Goal: Use online tool/utility: Use online tool/utility

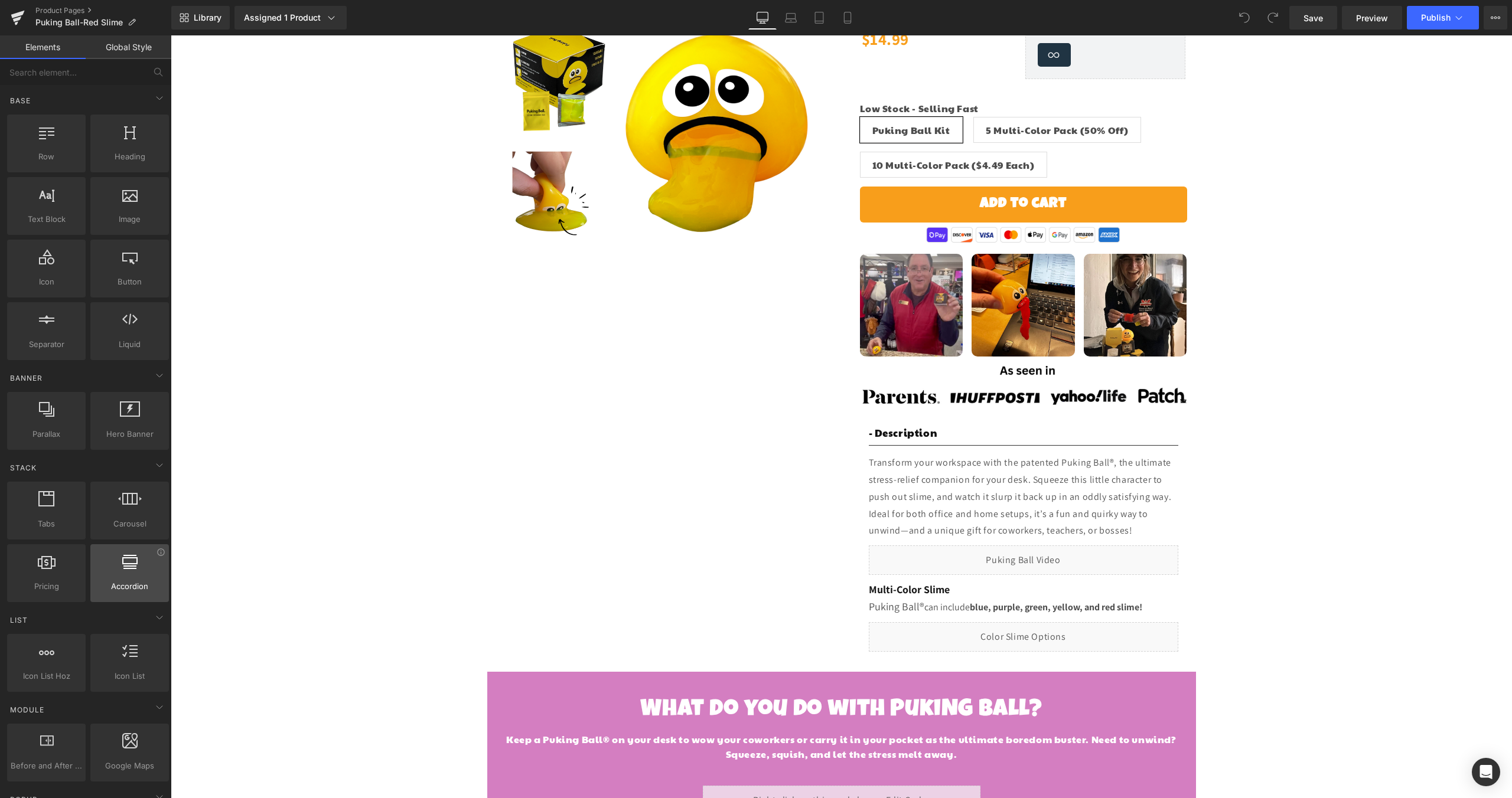
scroll to position [111, 0]
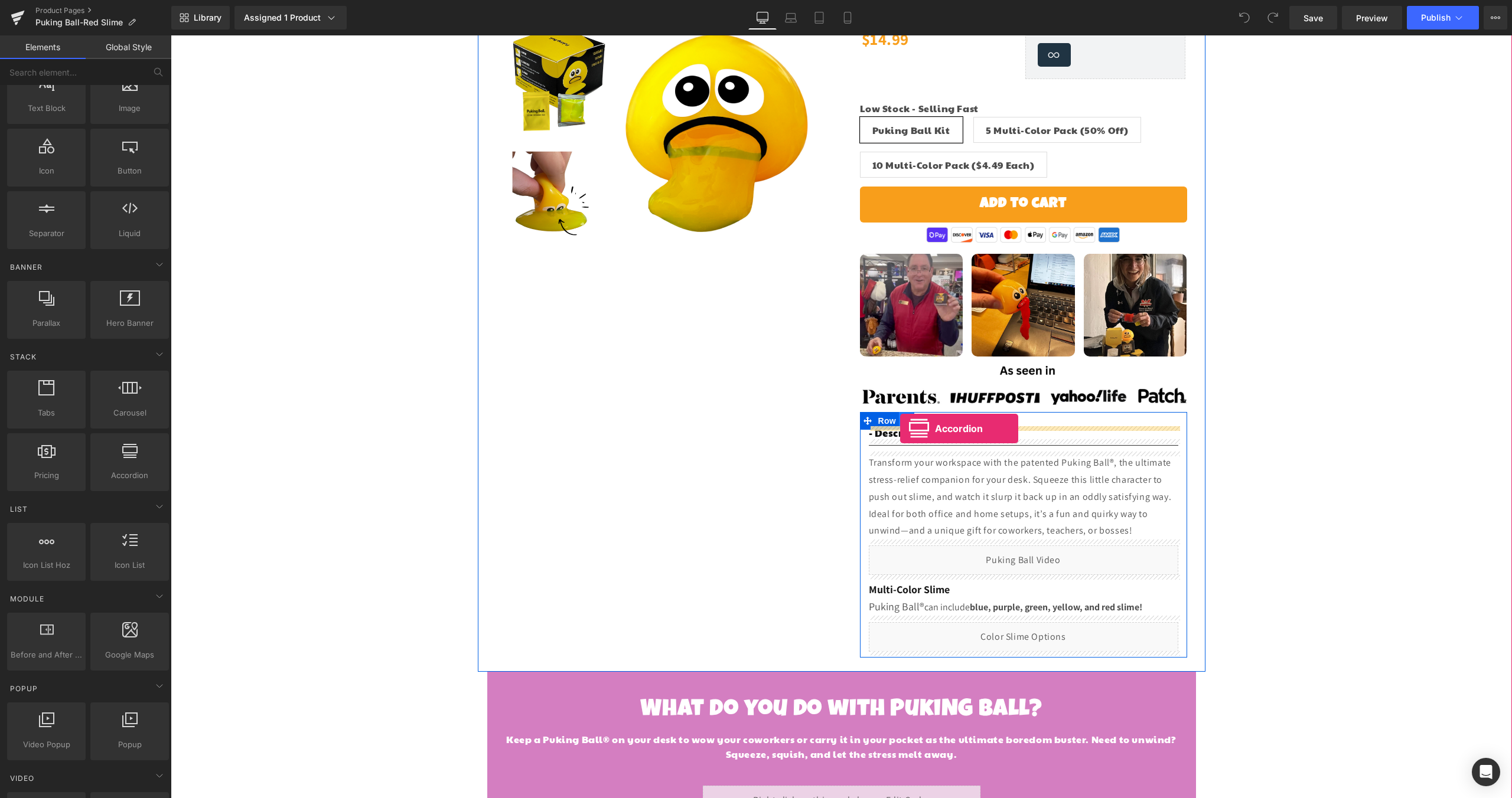
drag, startPoint x: 298, startPoint y: 500, endPoint x: 900, endPoint y: 428, distance: 606.3
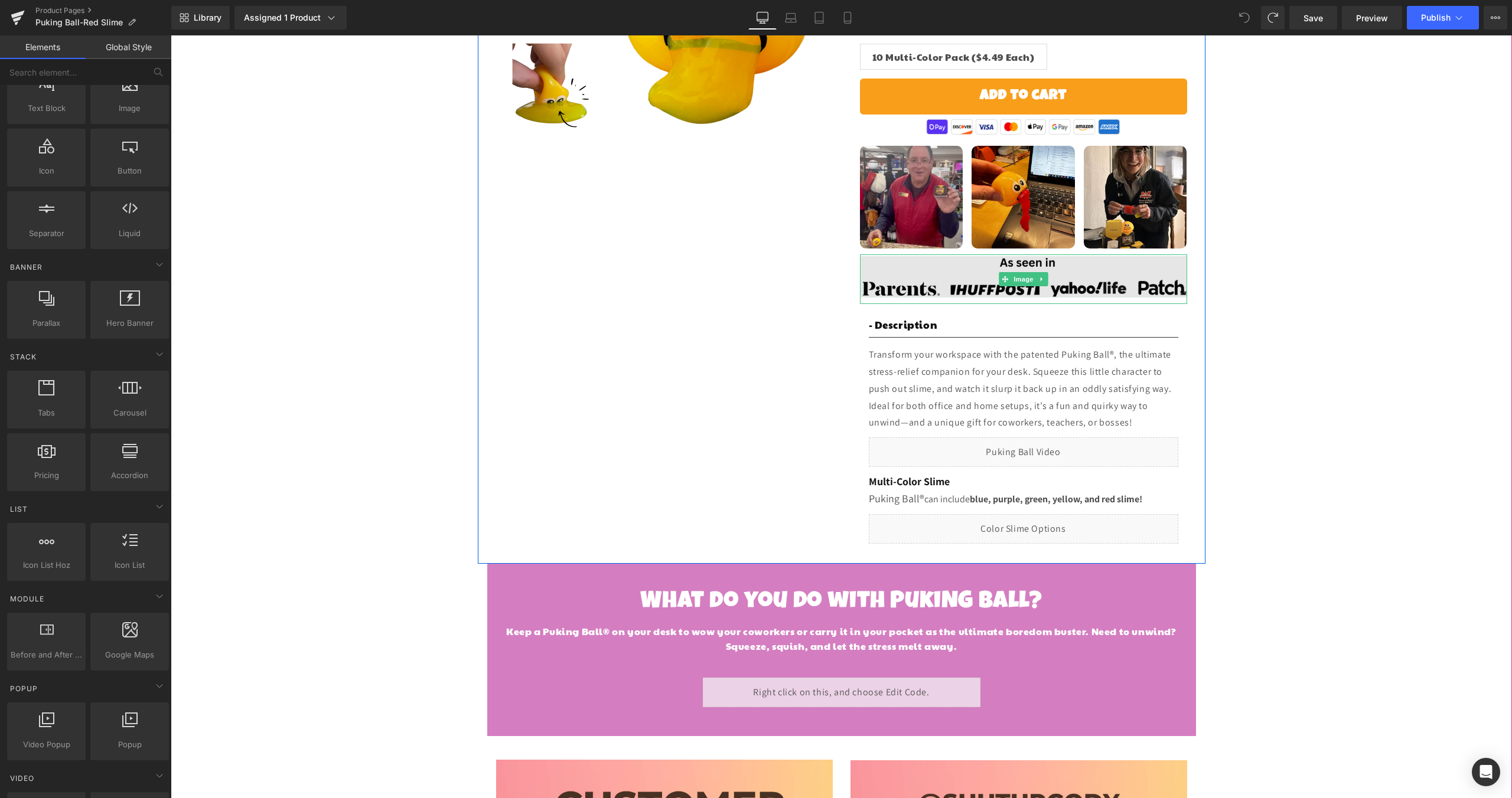
scroll to position [263, 0]
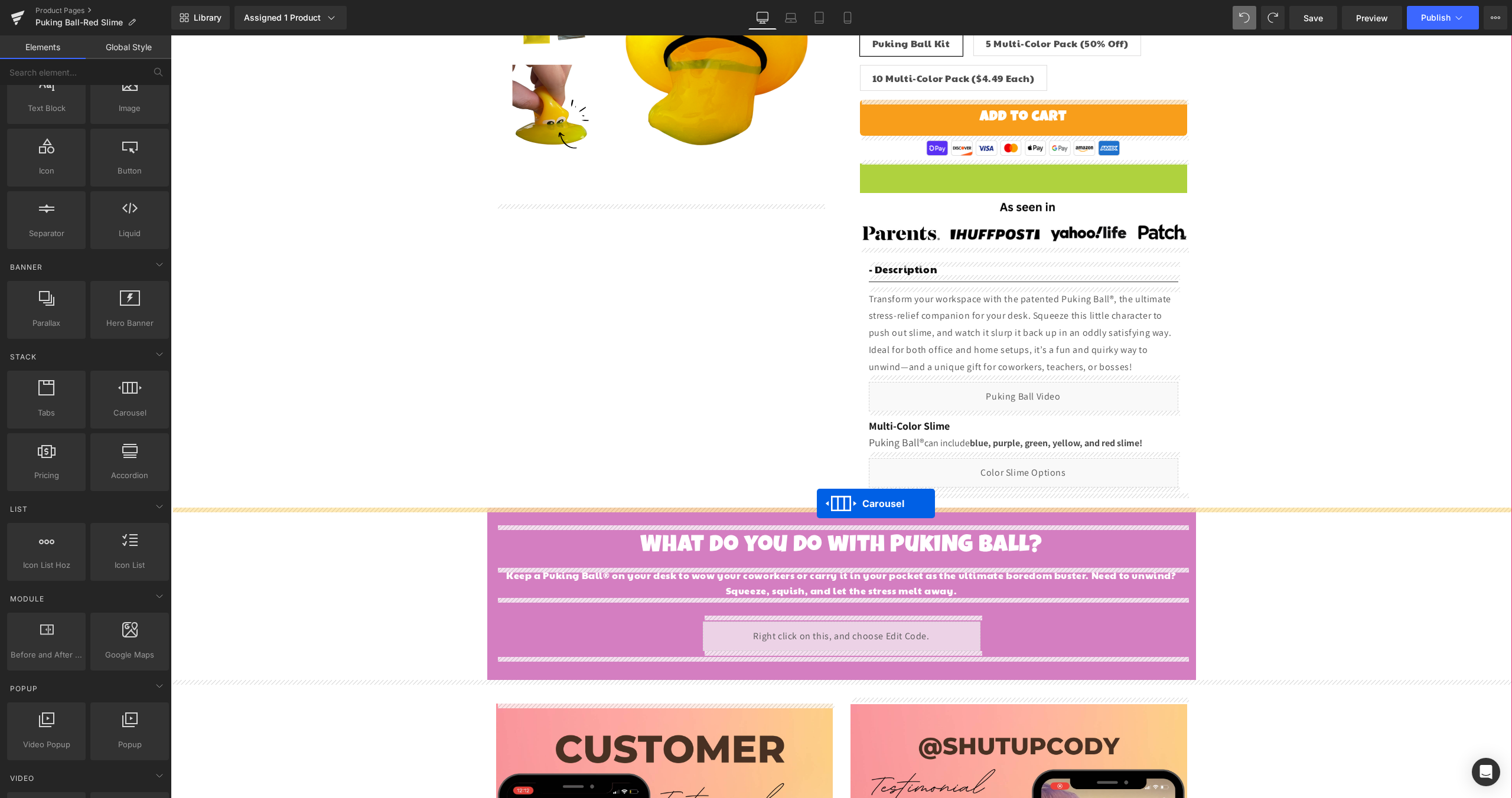
drag, startPoint x: 991, startPoint y: 172, endPoint x: 816, endPoint y: 505, distance: 376.2
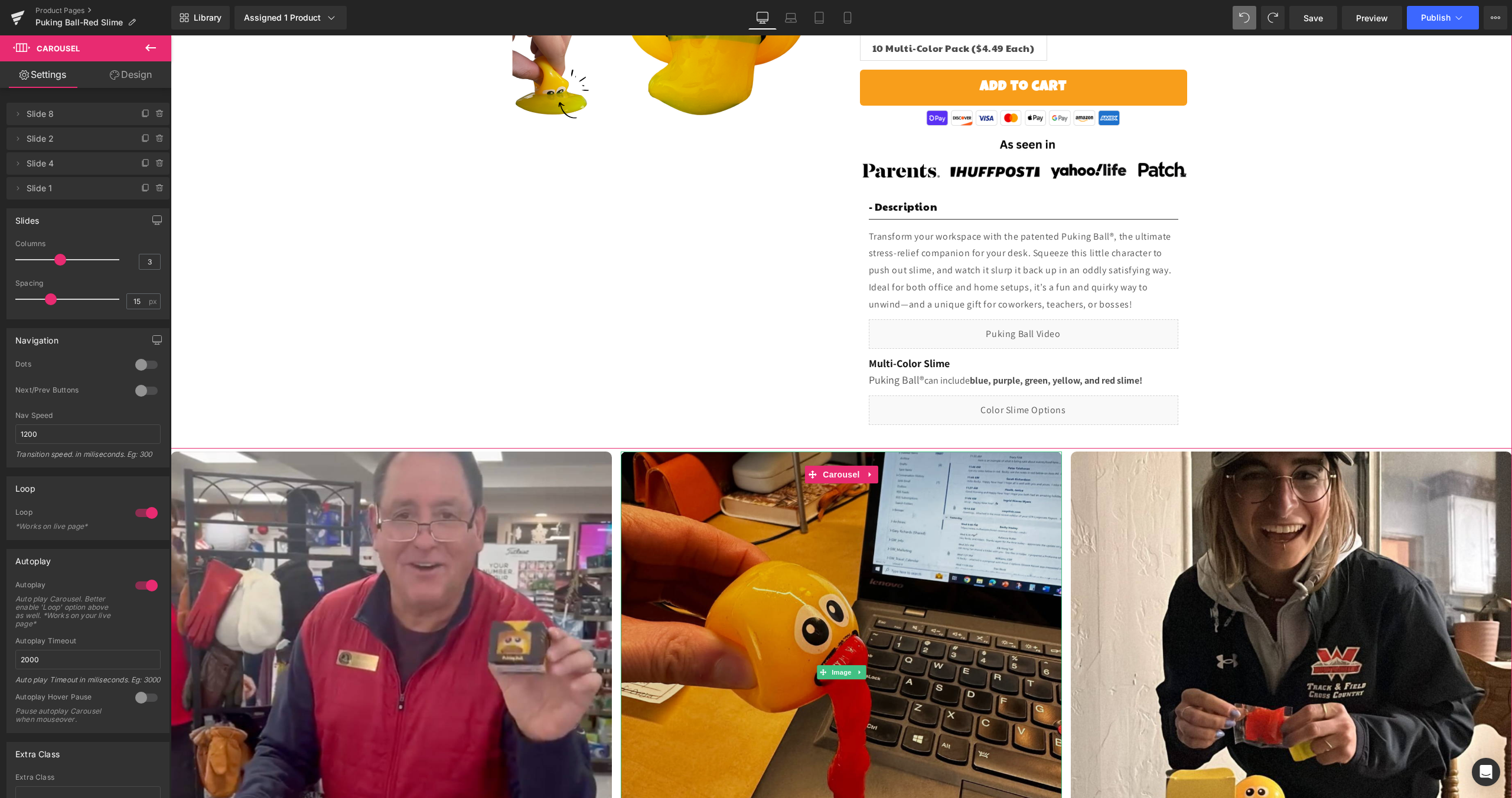
scroll to position [476, 0]
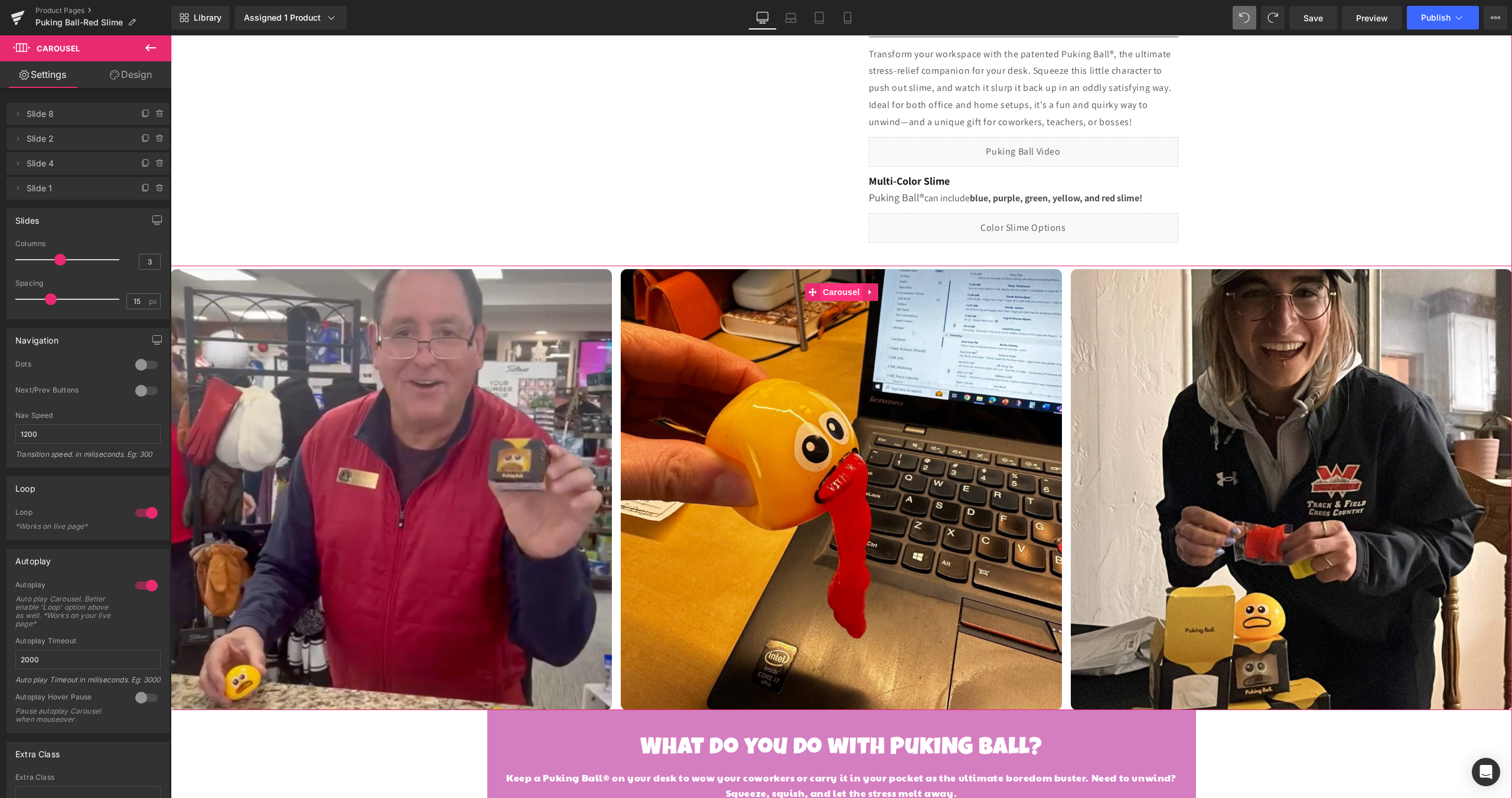
click at [838, 290] on span "Carousel" at bounding box center [841, 292] width 43 height 18
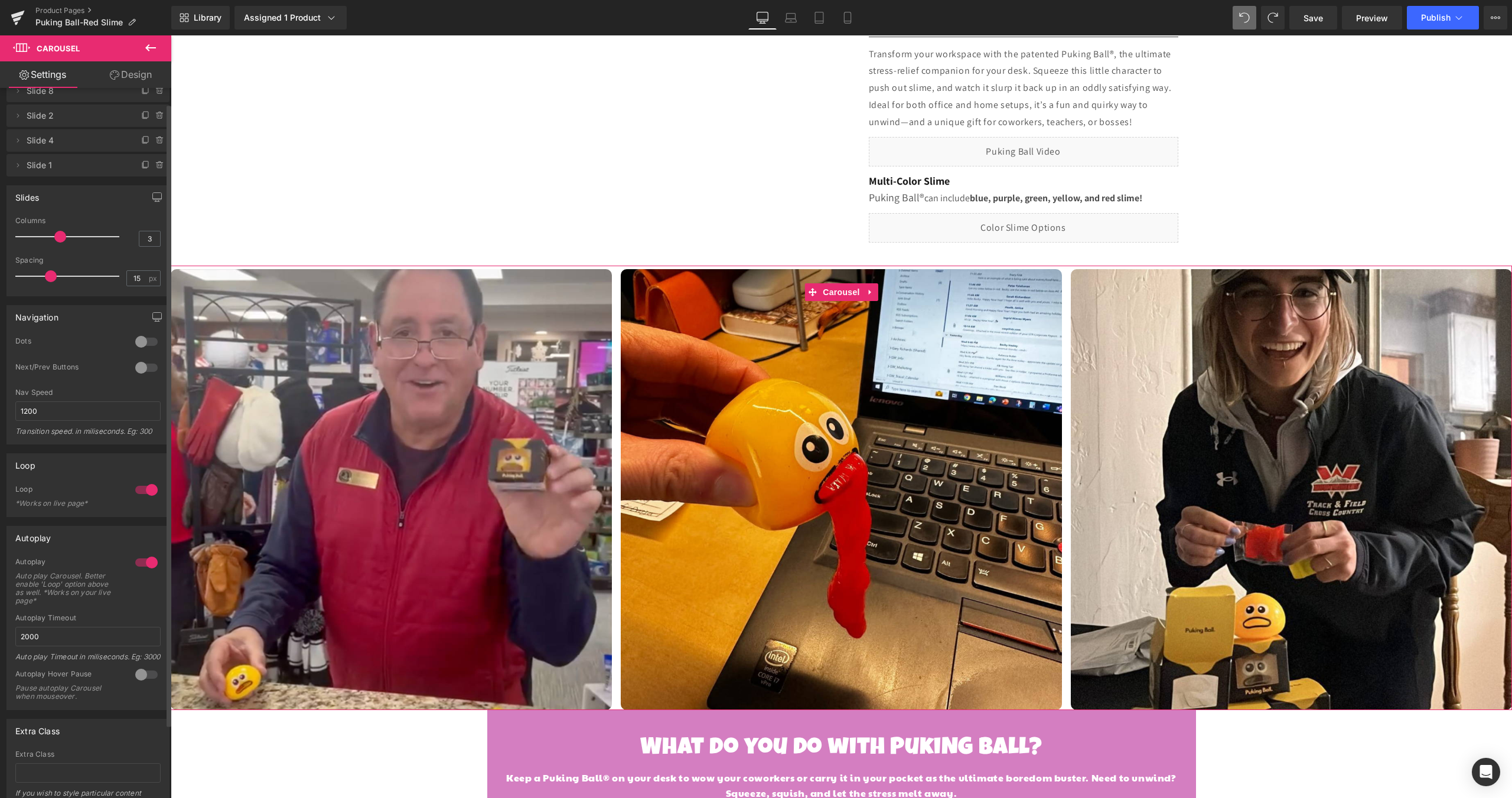
scroll to position [0, 0]
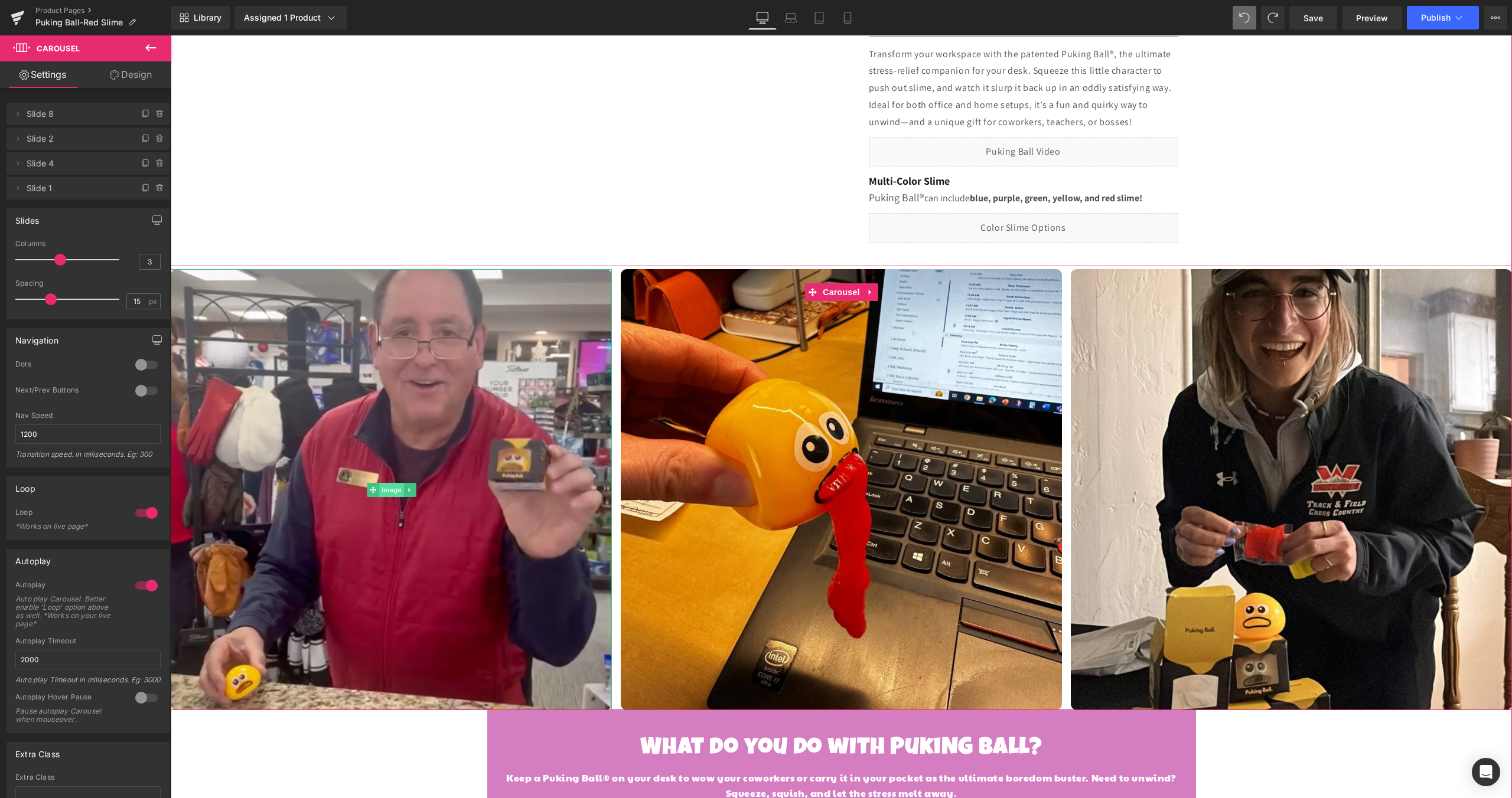
click at [385, 487] on span "Image" at bounding box center [391, 489] width 25 height 14
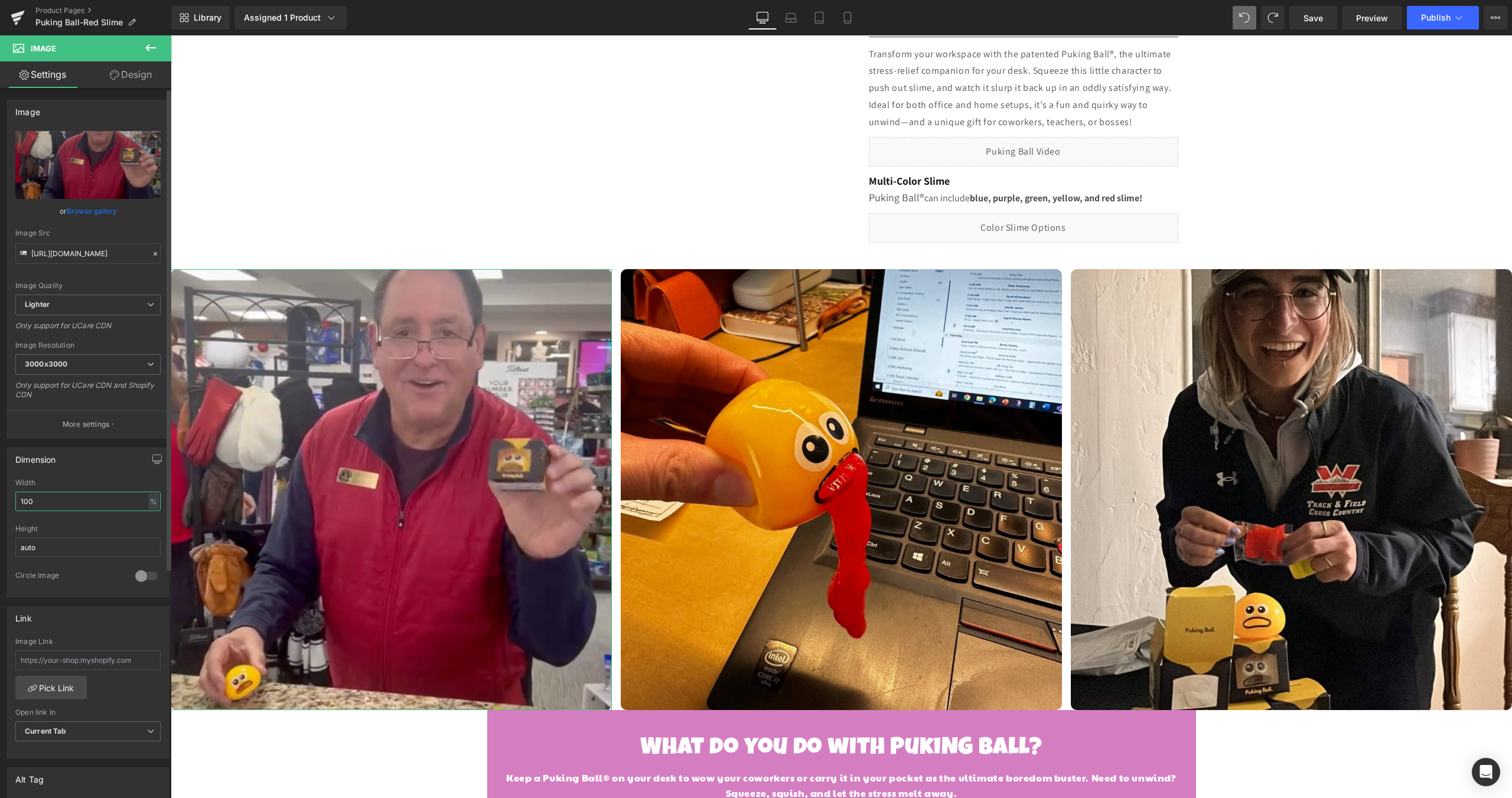
click at [62, 502] on input "100" at bounding box center [88, 501] width 146 height 20
click at [392, 490] on span "Image" at bounding box center [391, 489] width 25 height 14
click at [60, 500] on input "text" at bounding box center [88, 501] width 146 height 20
type input "50"
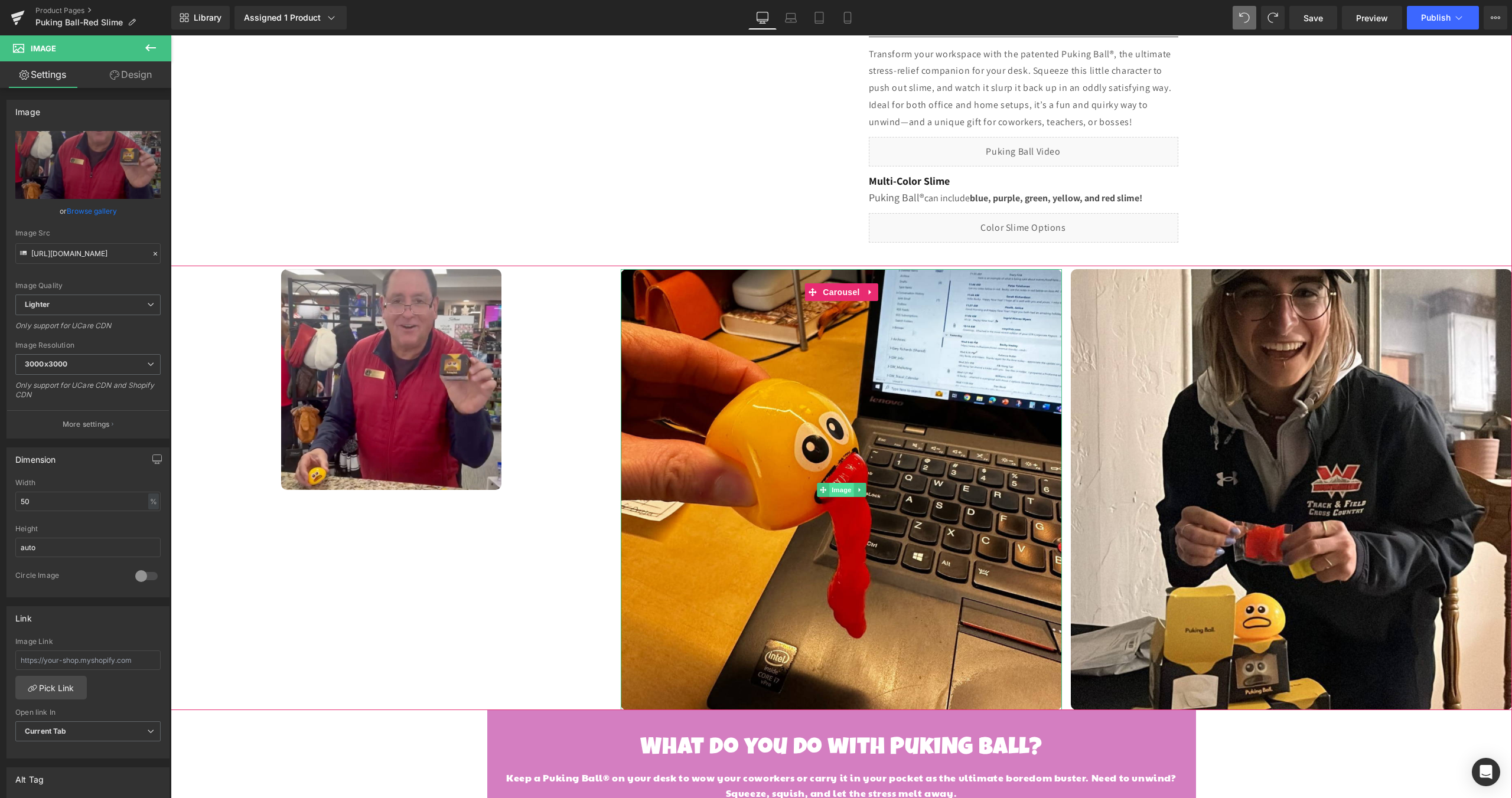
click at [838, 488] on span "Image" at bounding box center [841, 489] width 25 height 14
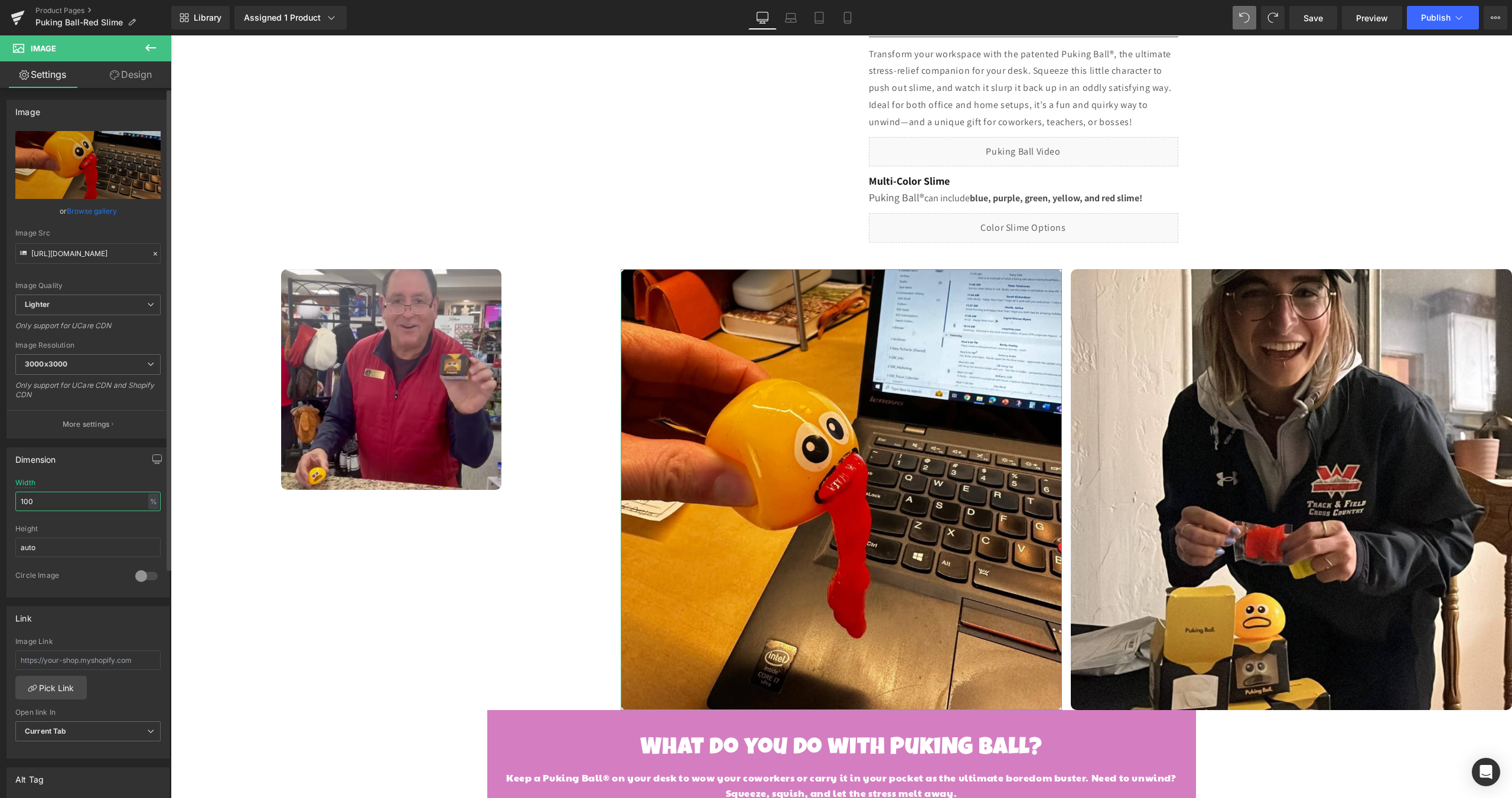
click at [46, 501] on input "100" at bounding box center [88, 501] width 146 height 20
type input "50"
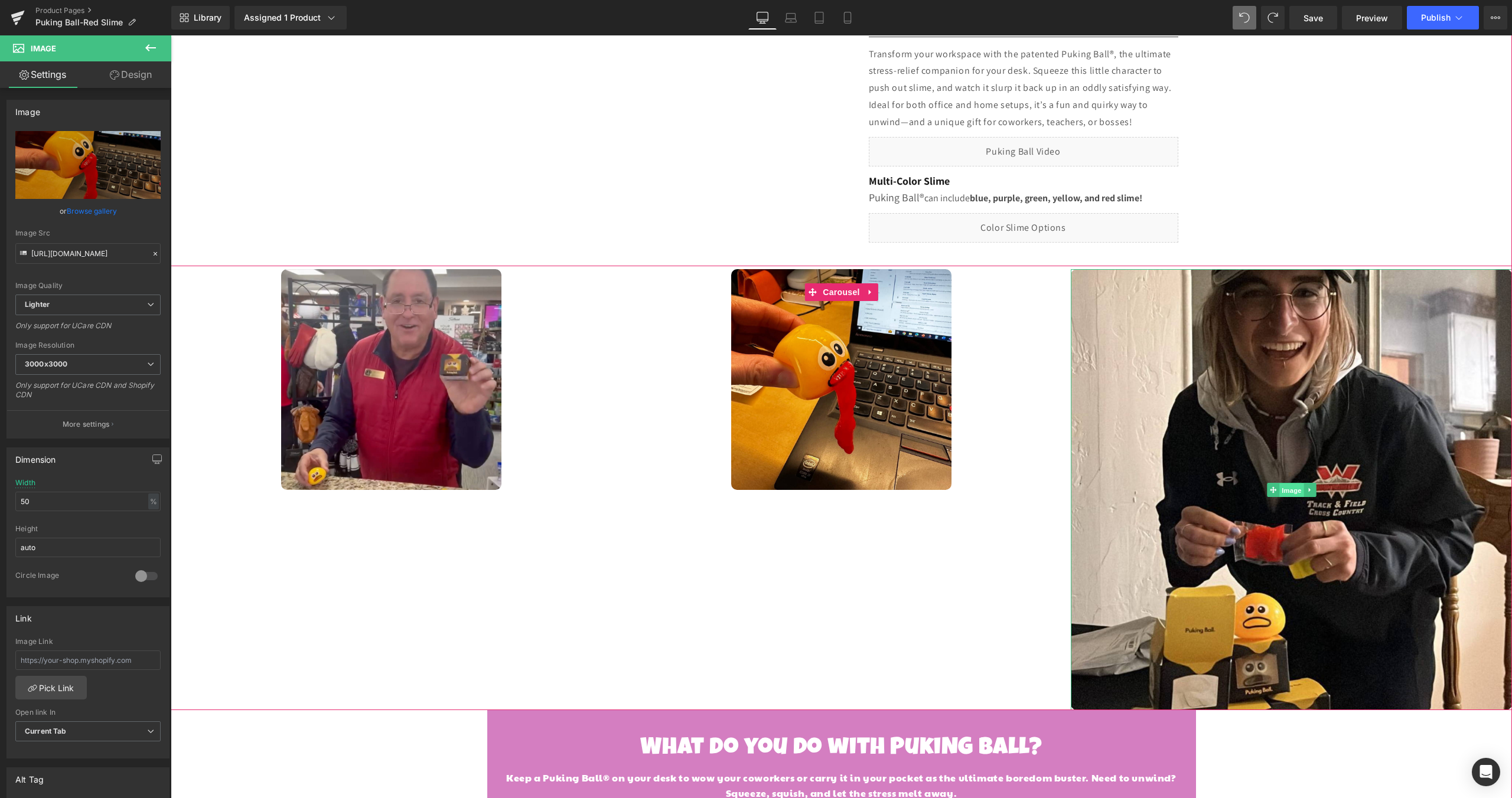
click at [1287, 496] on span "Image" at bounding box center [1292, 490] width 25 height 14
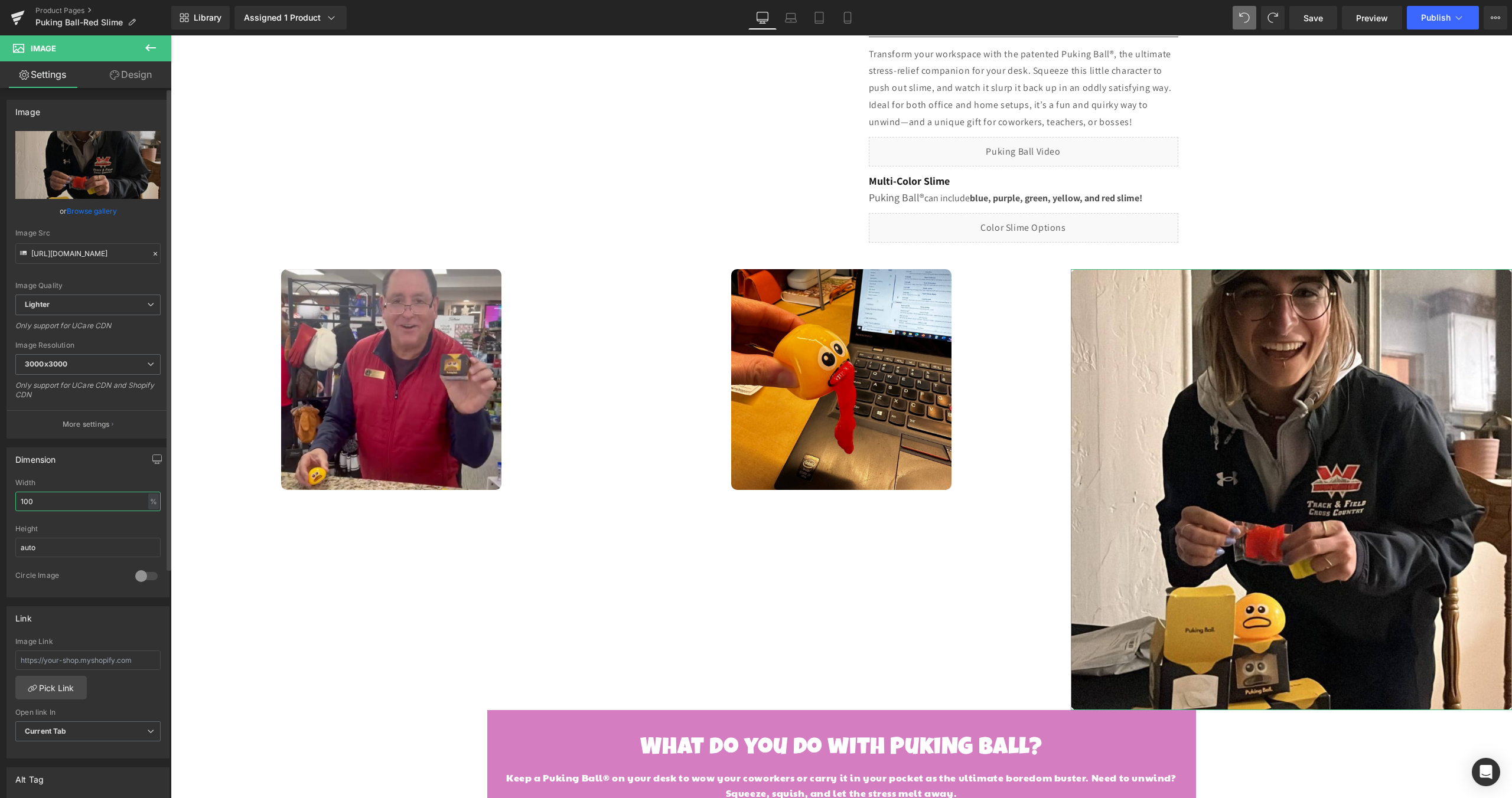
click at [51, 501] on input "100" at bounding box center [88, 501] width 146 height 20
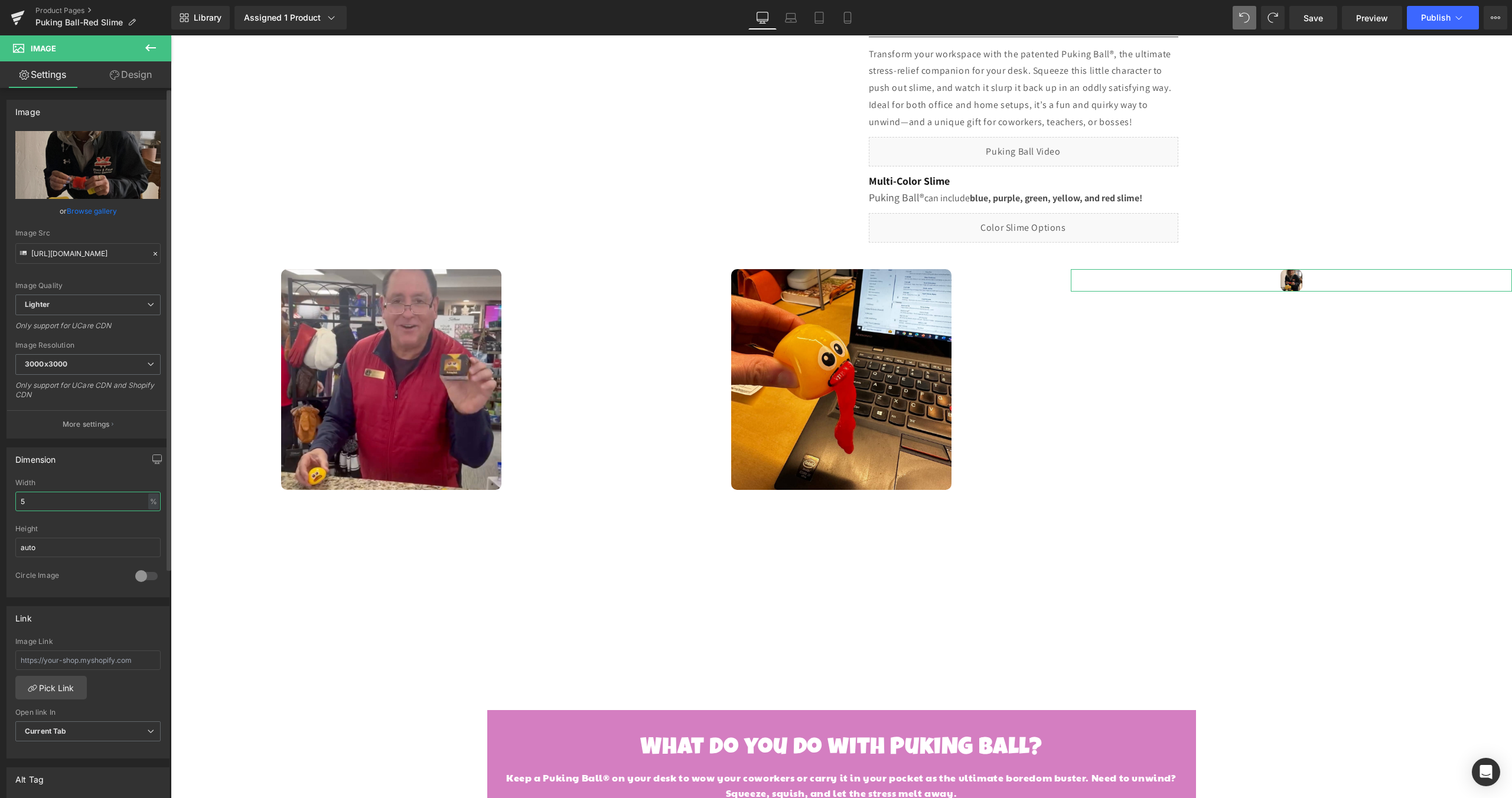
type input "50"
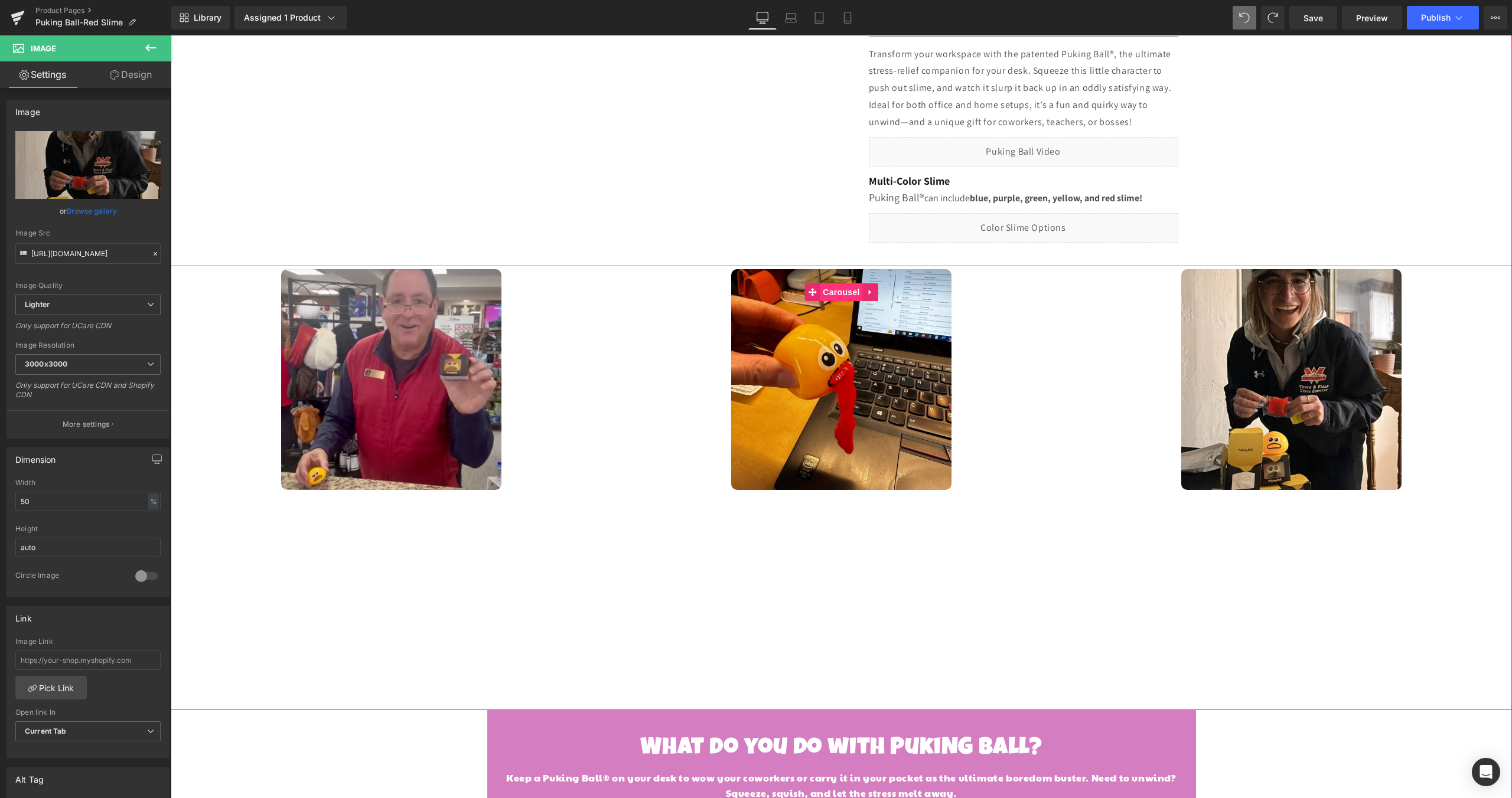
click at [839, 292] on span "Carousel" at bounding box center [841, 292] width 43 height 18
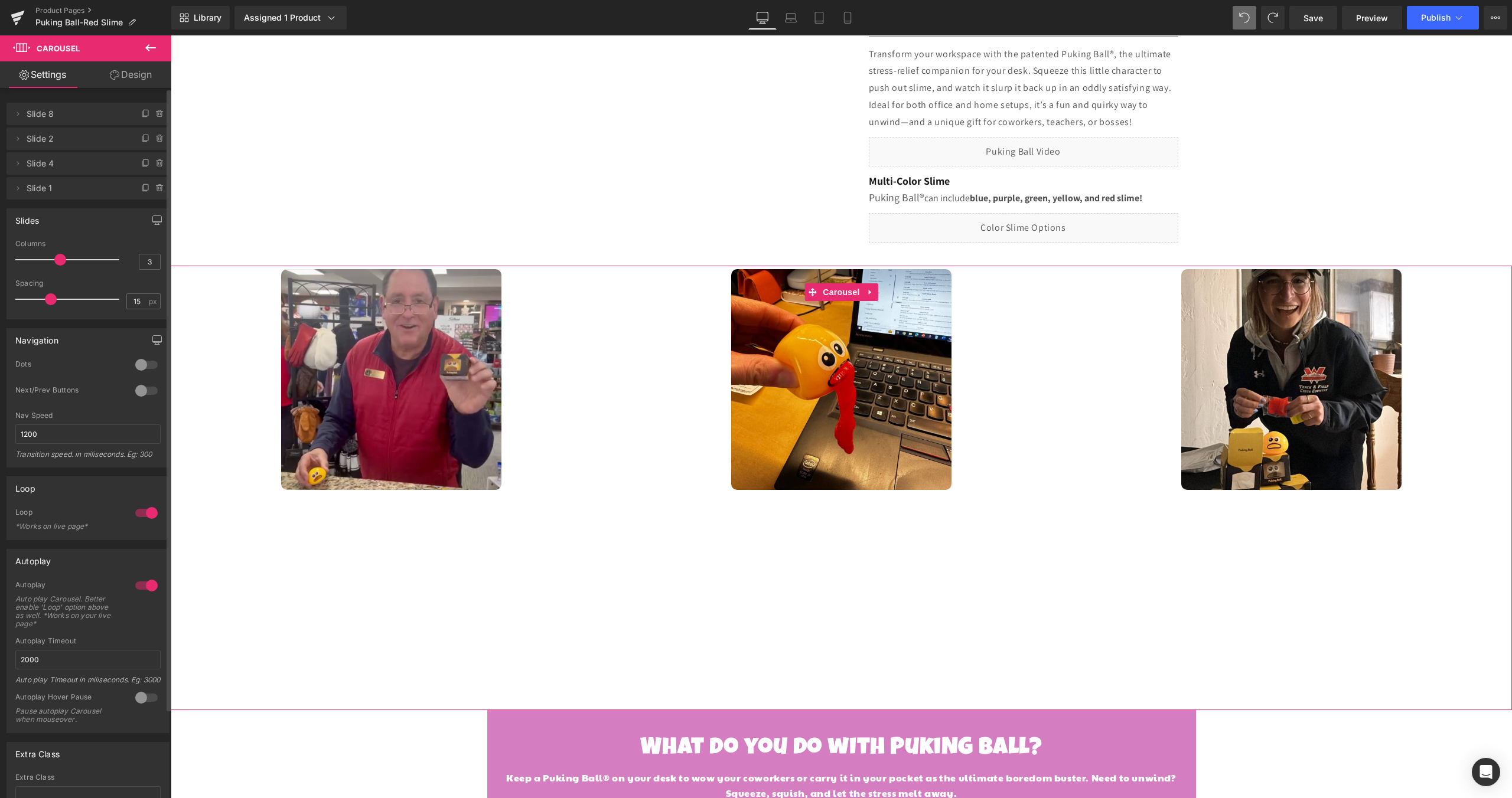
click at [142, 392] on div at bounding box center [147, 390] width 28 height 19
click at [1488, 497] on button "›" at bounding box center [1494, 490] width 35 height 35
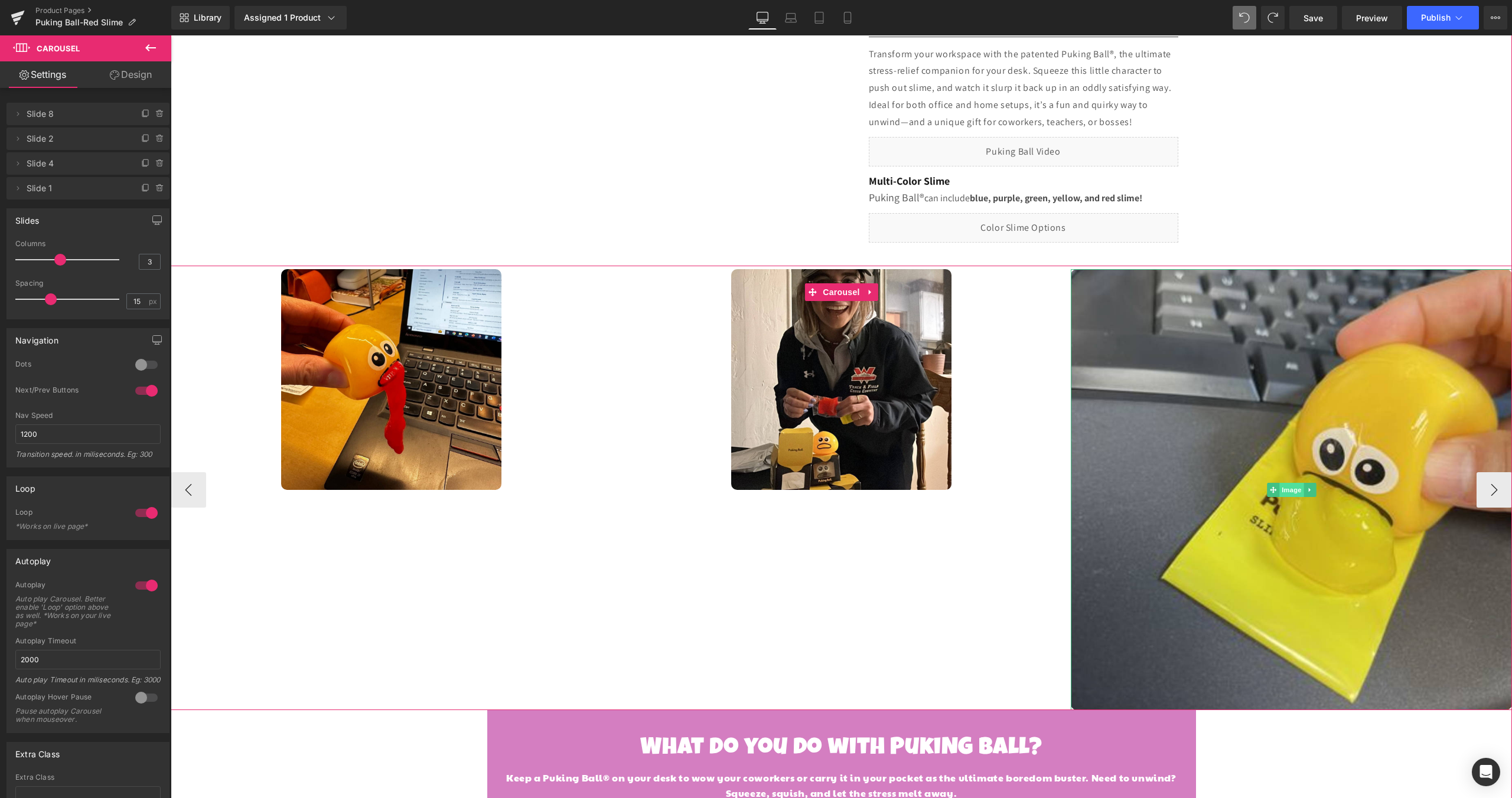
click at [1291, 489] on span "Image" at bounding box center [1292, 489] width 25 height 14
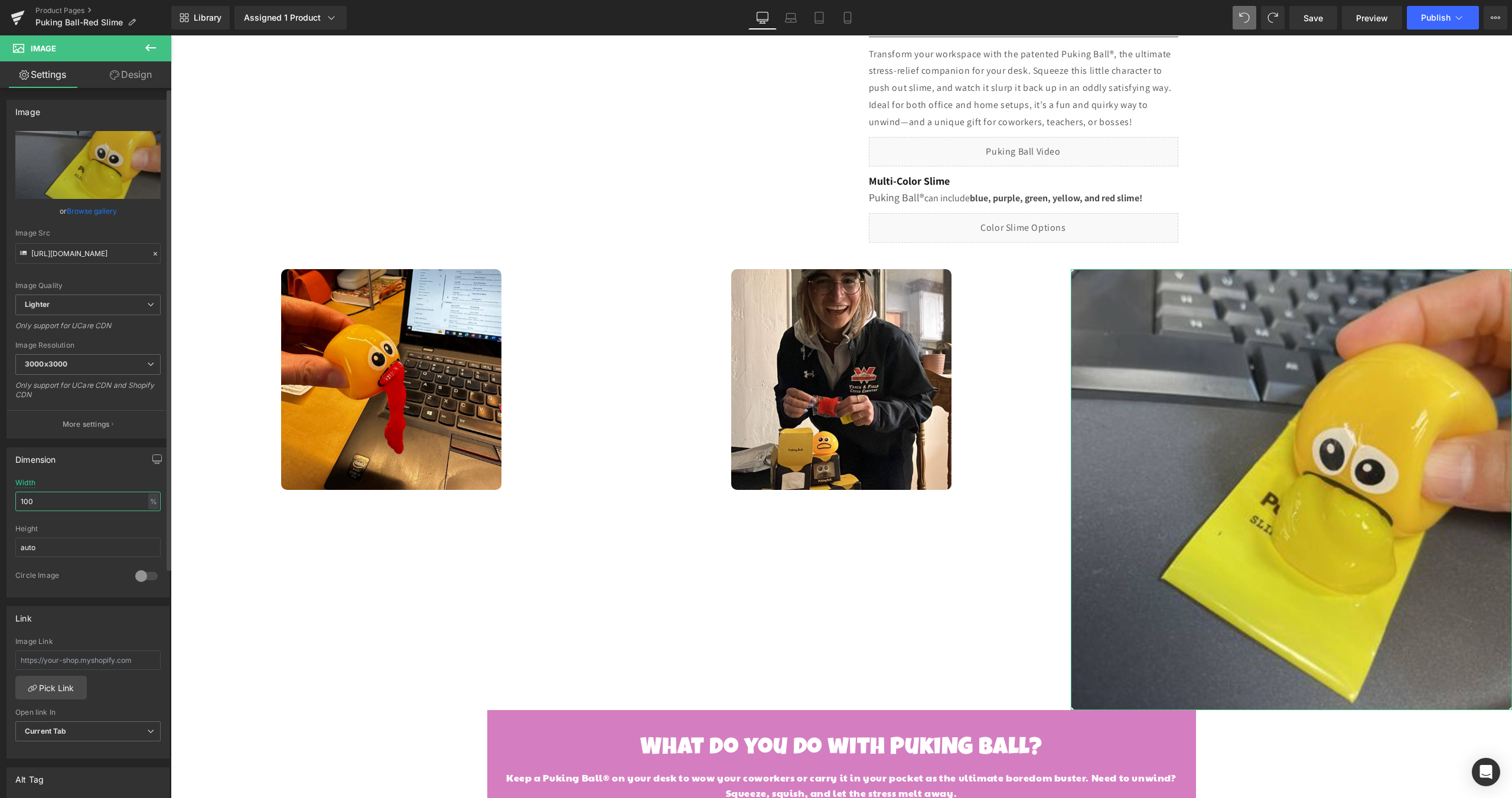
click at [55, 504] on input "100" at bounding box center [88, 501] width 146 height 20
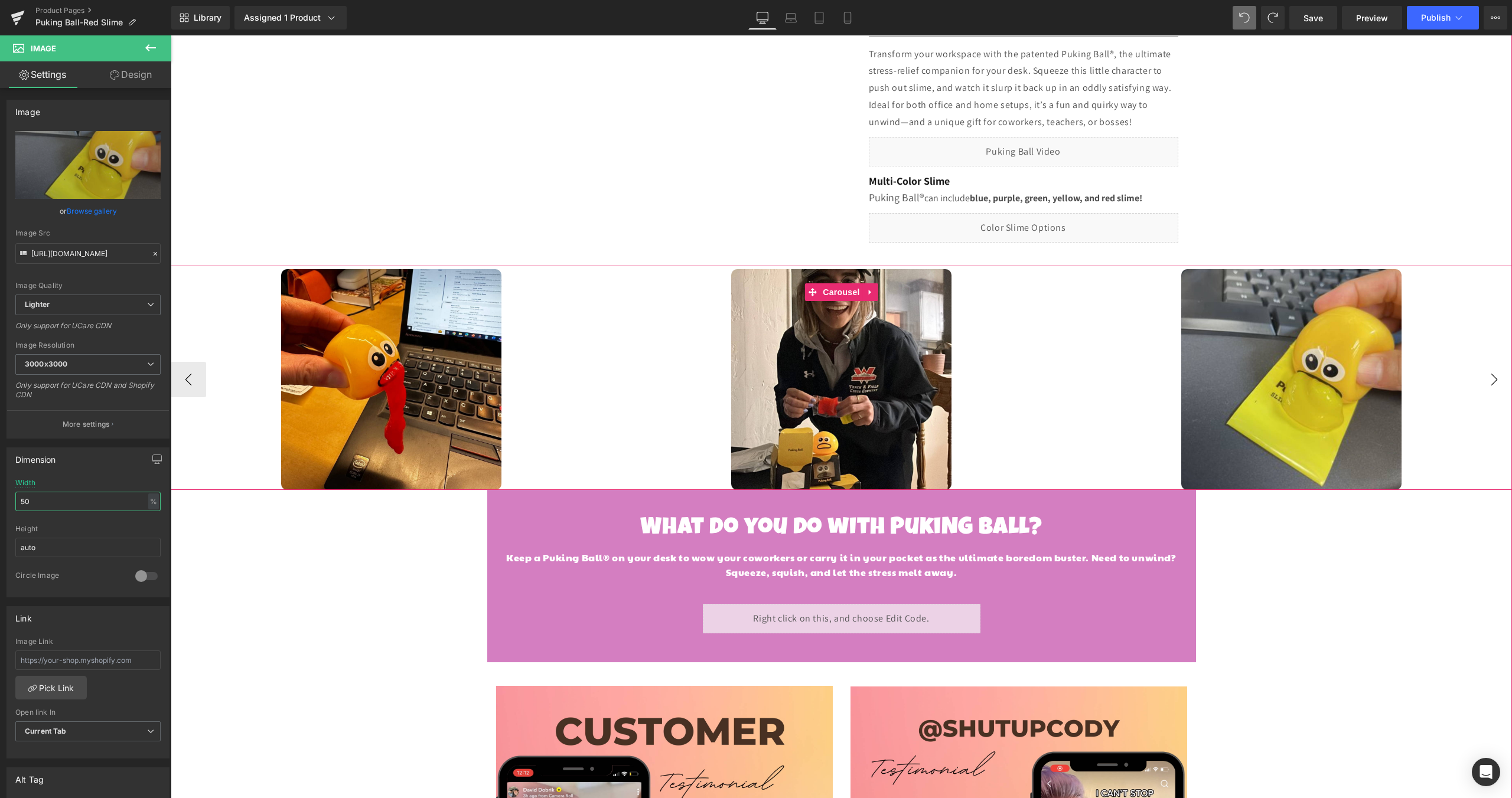
type input "50"
click at [1494, 378] on button "›" at bounding box center [1494, 380] width 35 height 35
click at [829, 298] on span "Carousel" at bounding box center [841, 292] width 43 height 18
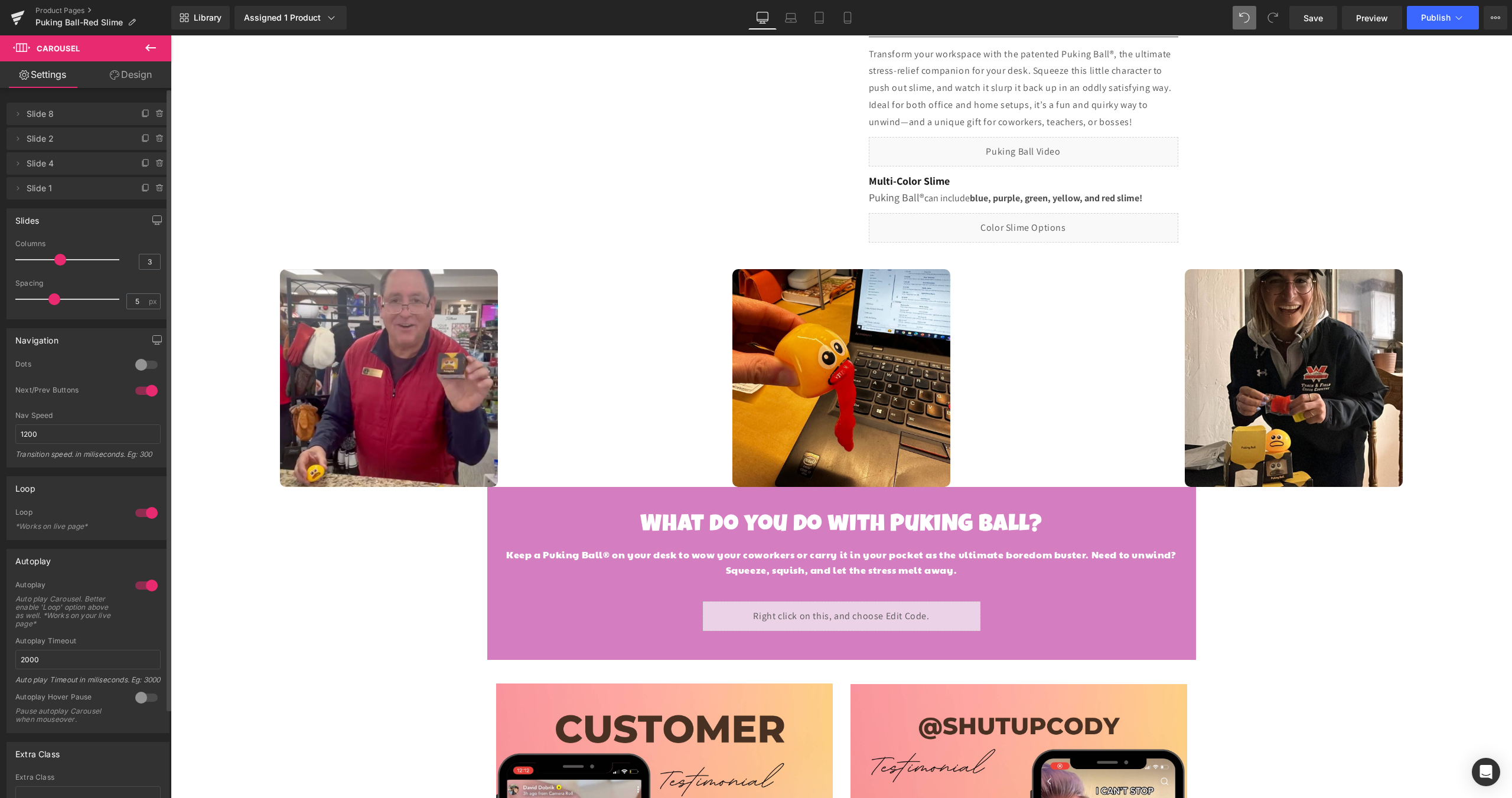
type input "0"
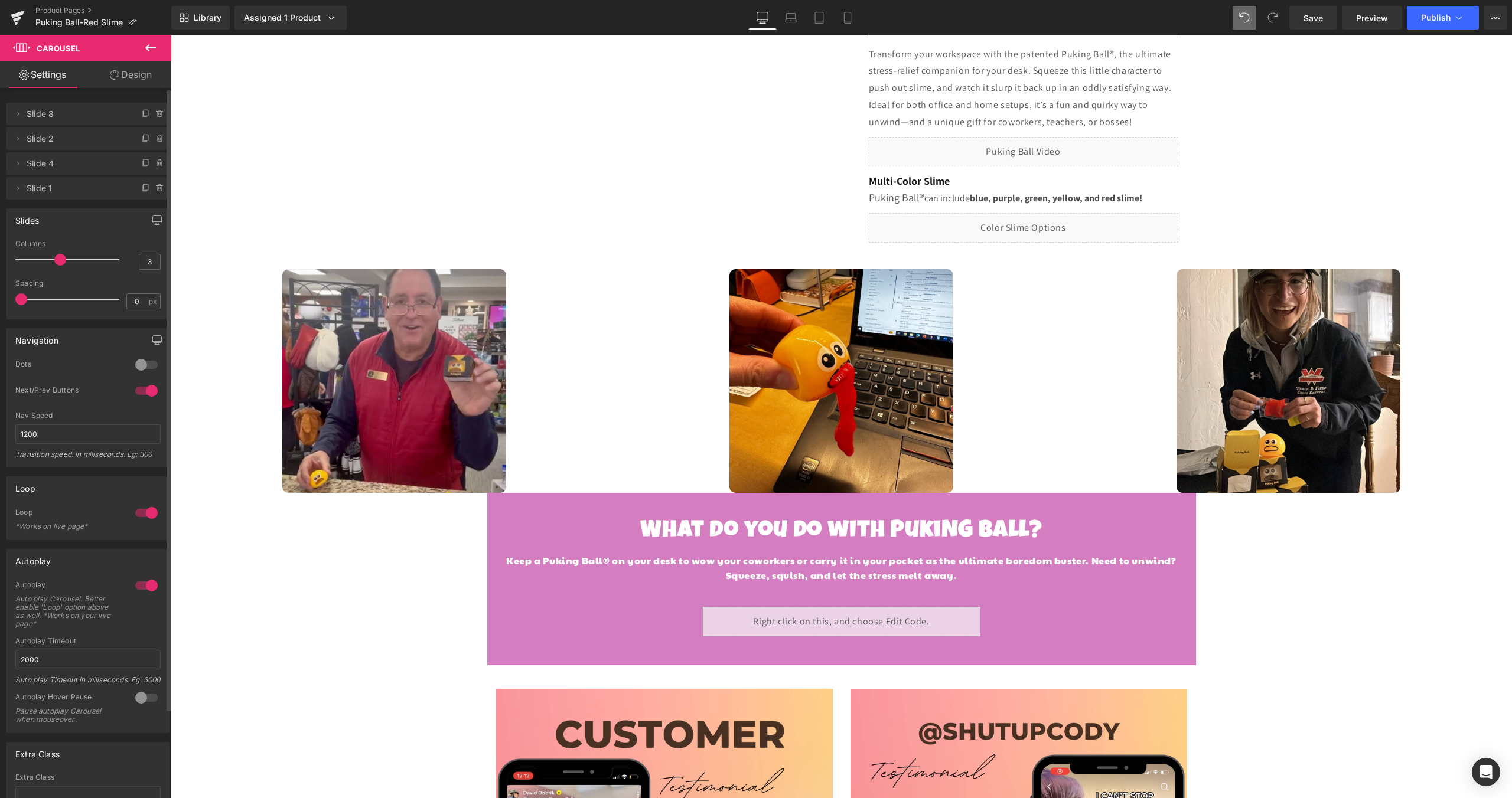
drag, startPoint x: 48, startPoint y: 301, endPoint x: 0, endPoint y: 293, distance: 48.7
click at [0, 293] on div "Slides 3 Columns 3 3 Columns 3 4 Columns 4 3 Columns 3 0px Spacing 0 px 12px Sp…" at bounding box center [88, 259] width 177 height 119
click at [553, 389] on div at bounding box center [394, 381] width 447 height 224
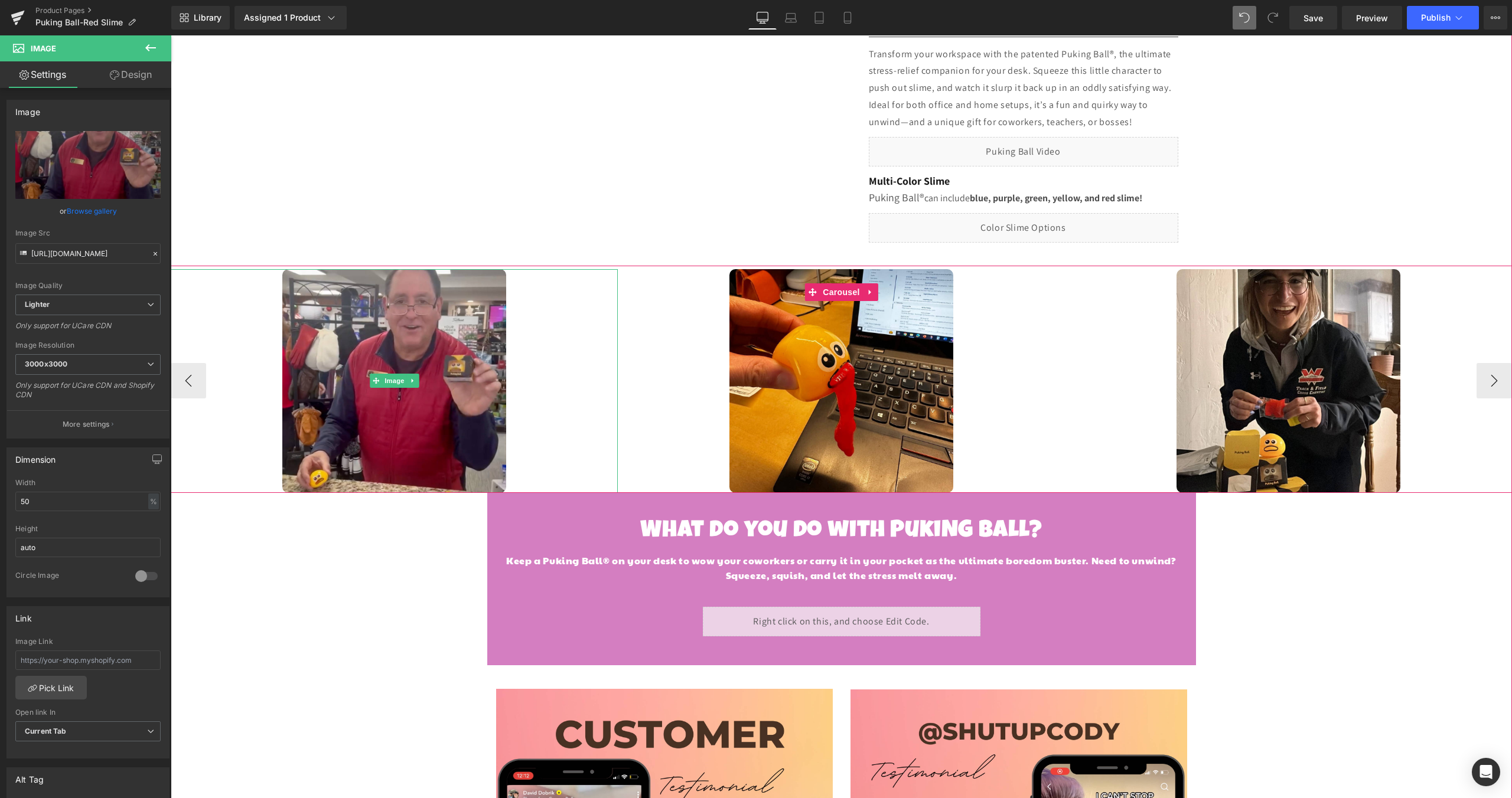
click at [581, 352] on div at bounding box center [394, 381] width 447 height 224
click at [93, 419] on p "More settings" at bounding box center [86, 424] width 48 height 10
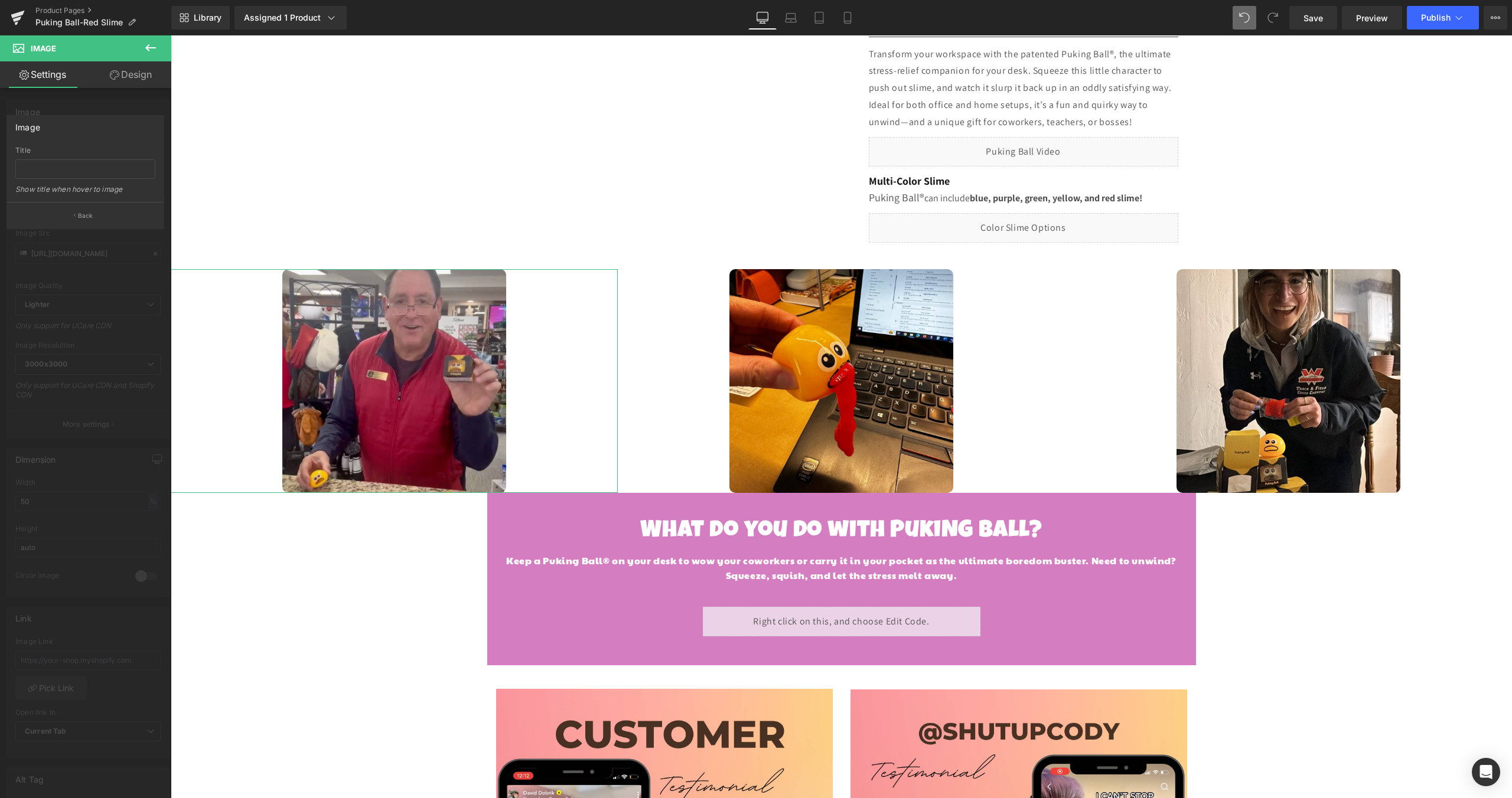
click at [138, 75] on link "Design" at bounding box center [131, 75] width 86 height 26
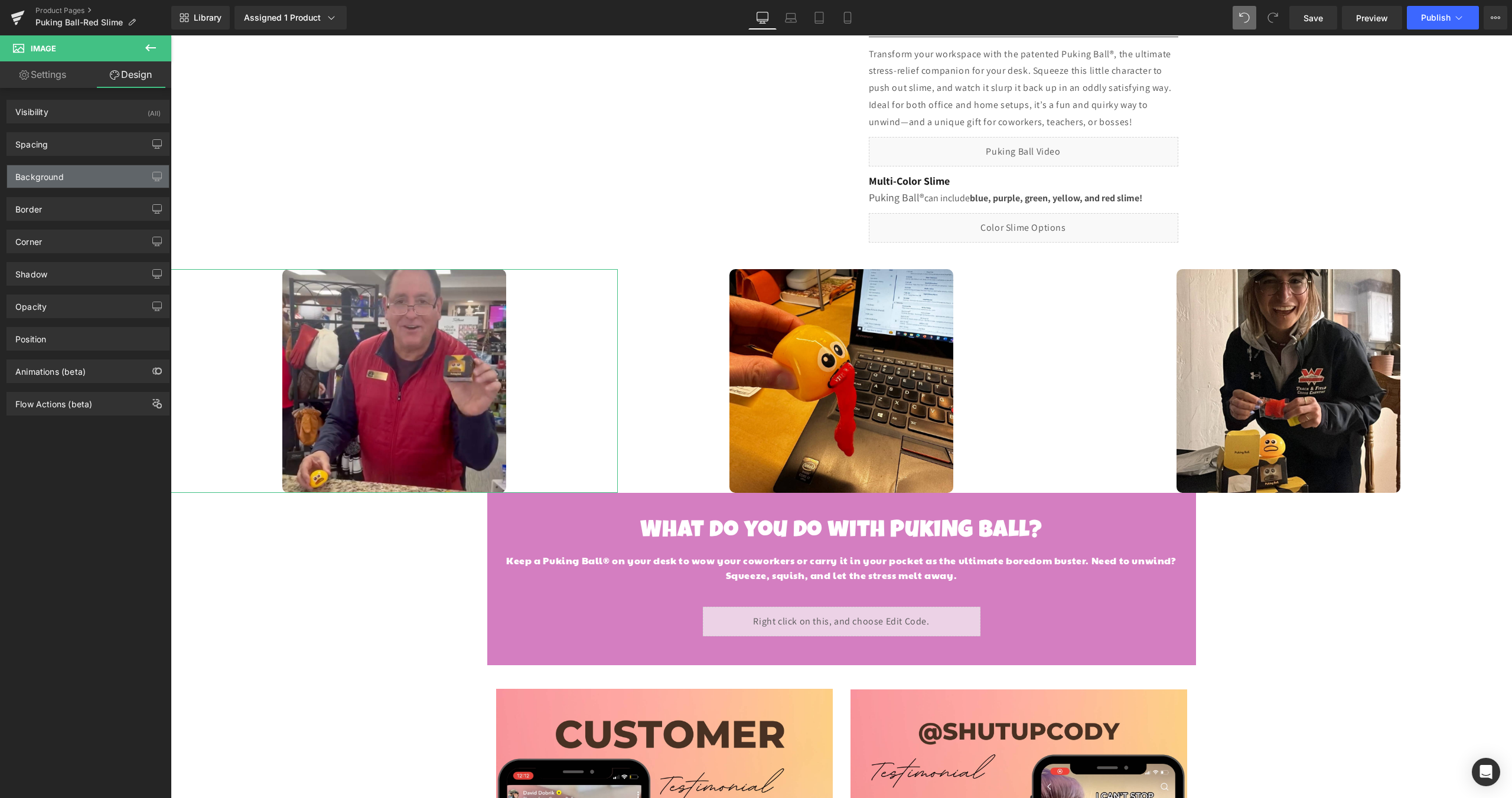
type input "0"
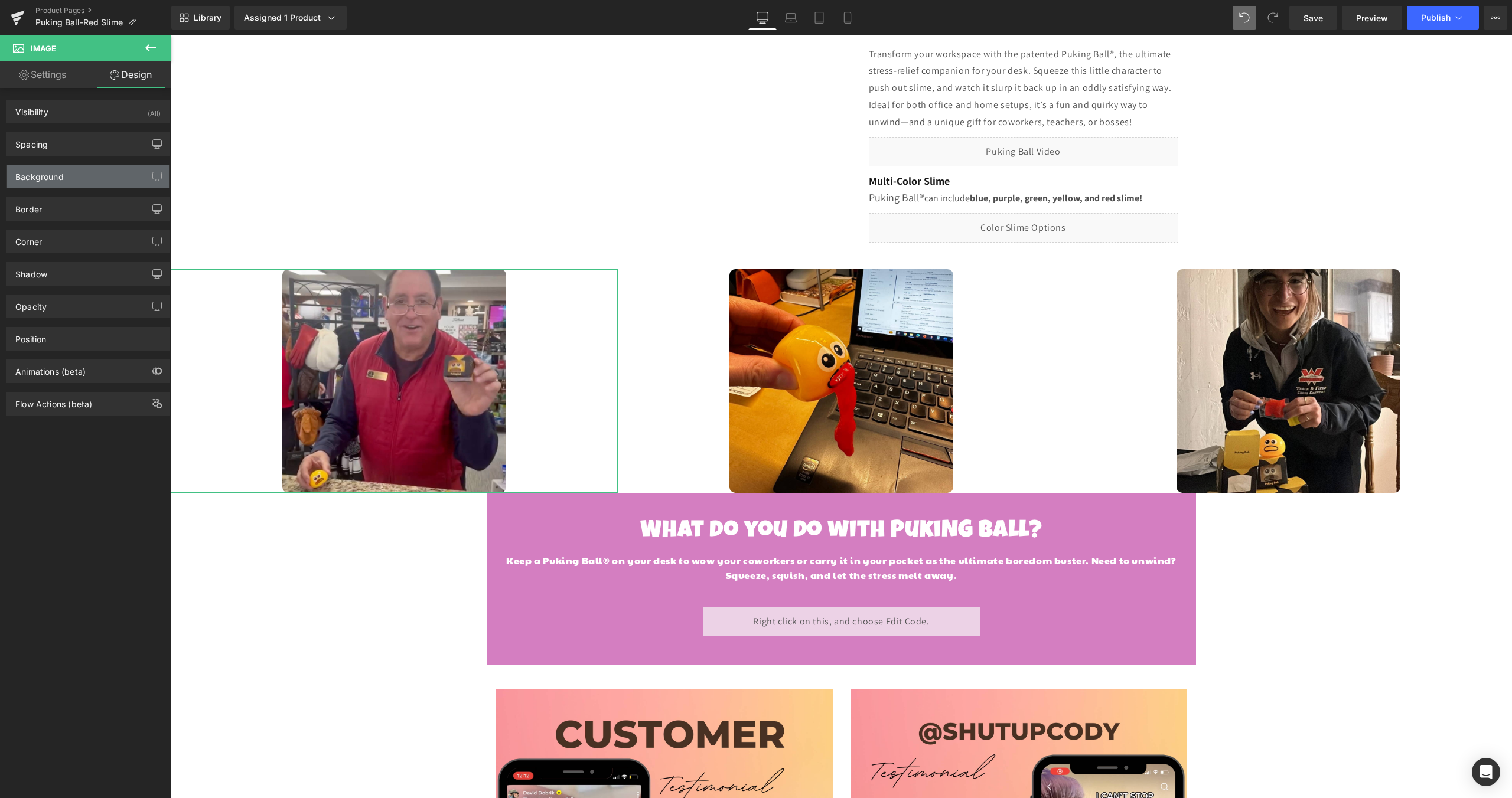
type input "0"
click at [77, 143] on div "Spacing" at bounding box center [88, 144] width 162 height 22
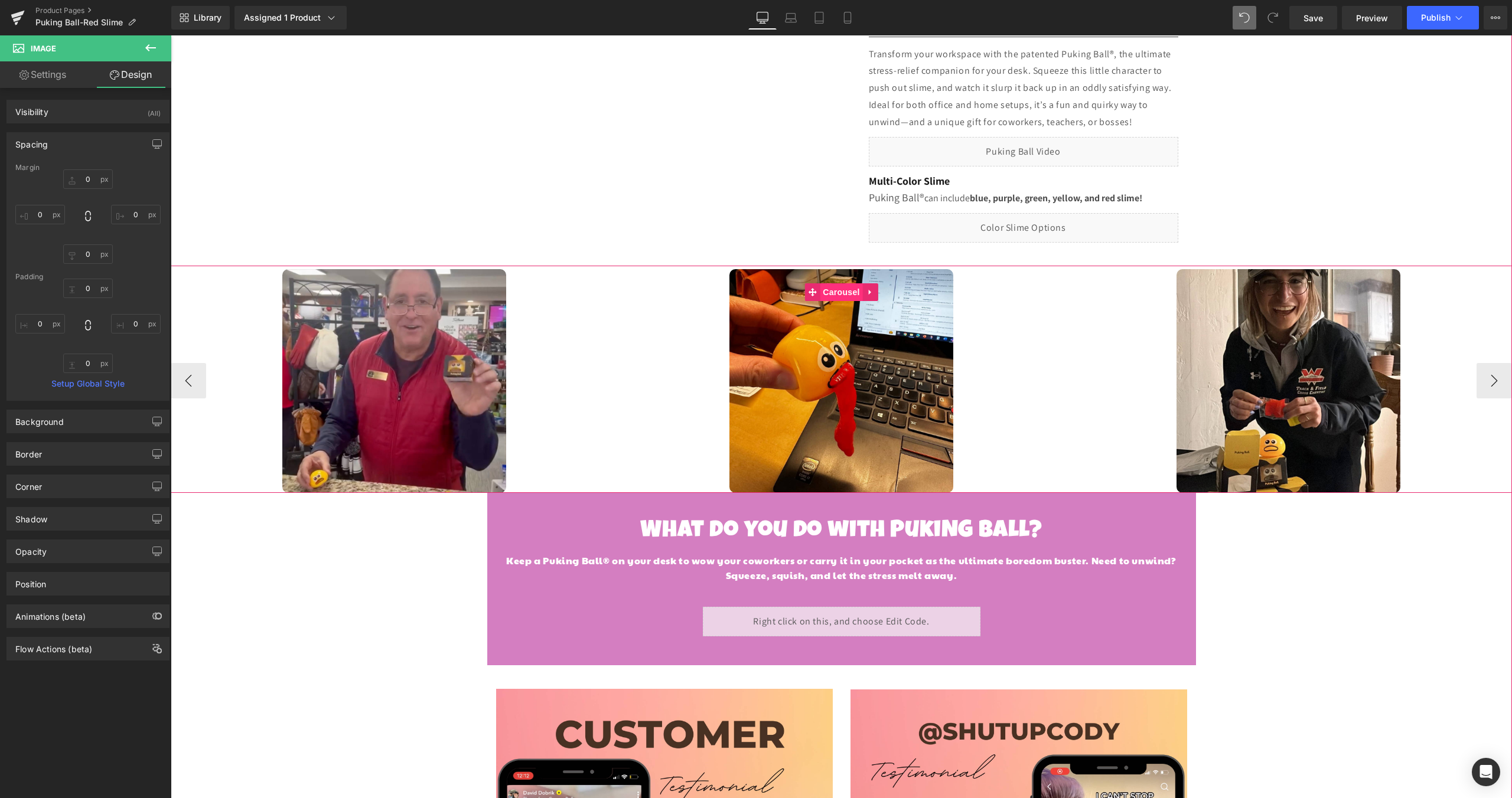
click at [849, 286] on span "Carousel" at bounding box center [841, 292] width 43 height 18
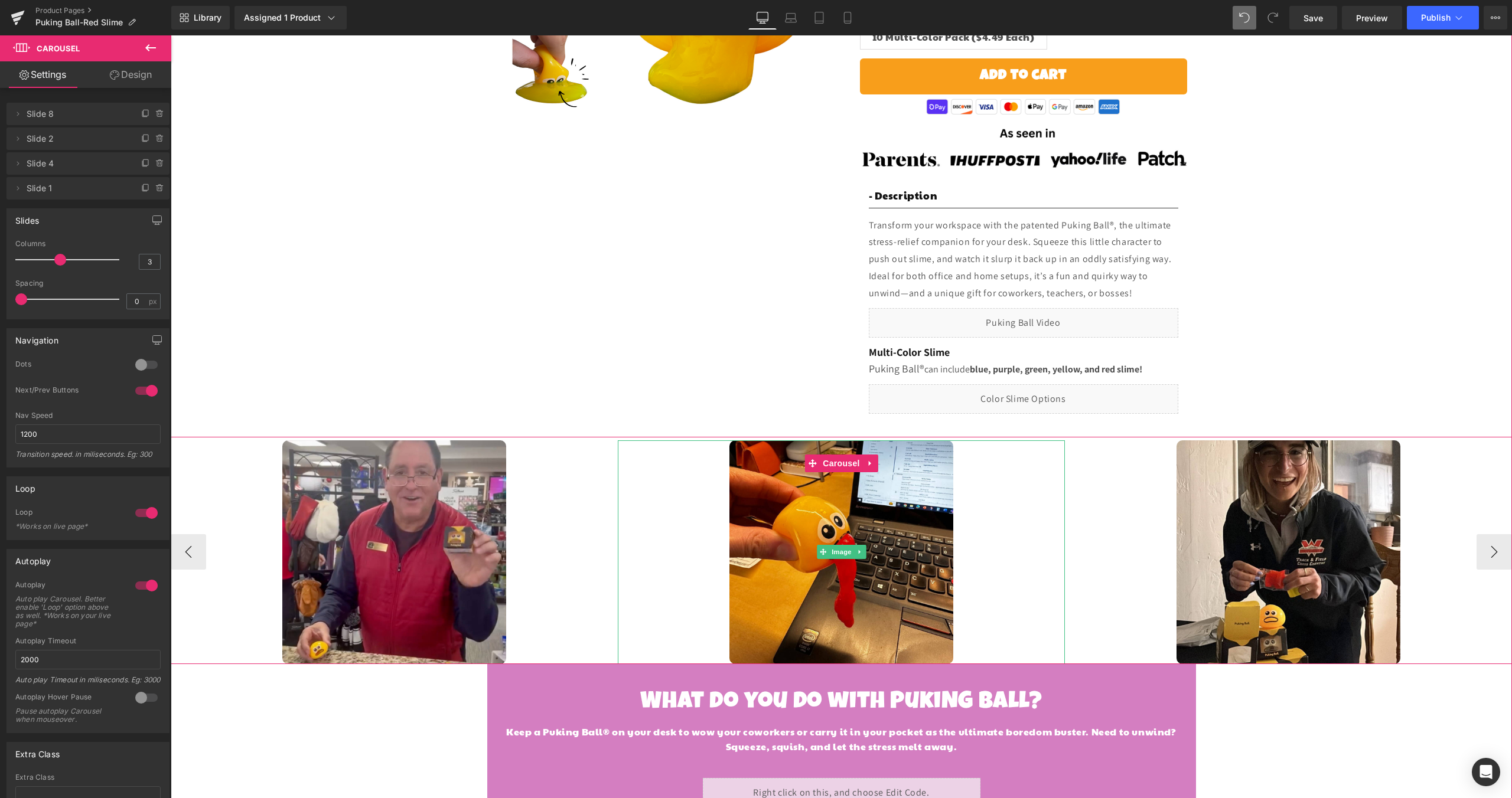
scroll to position [373, 0]
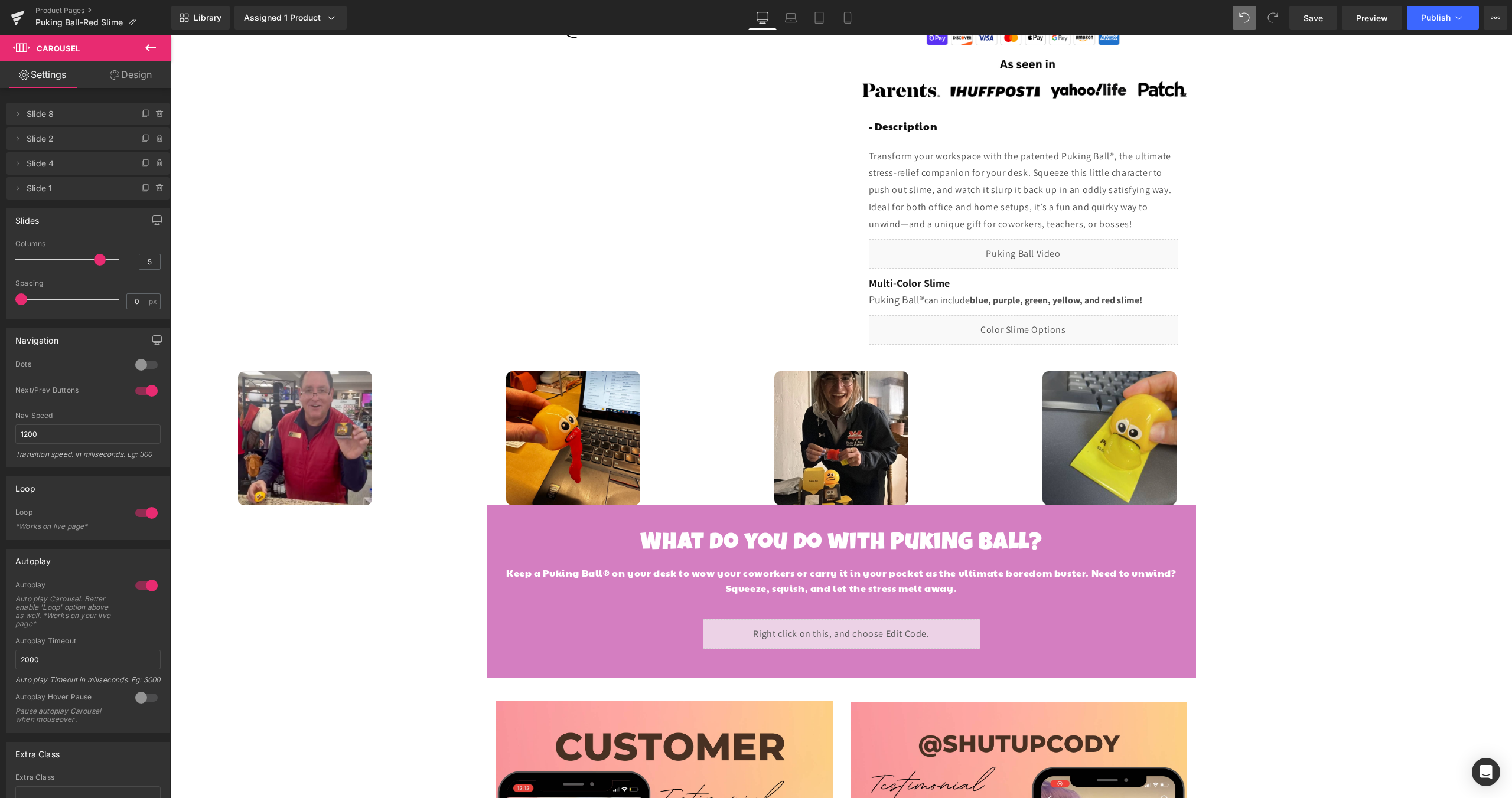
type input "4"
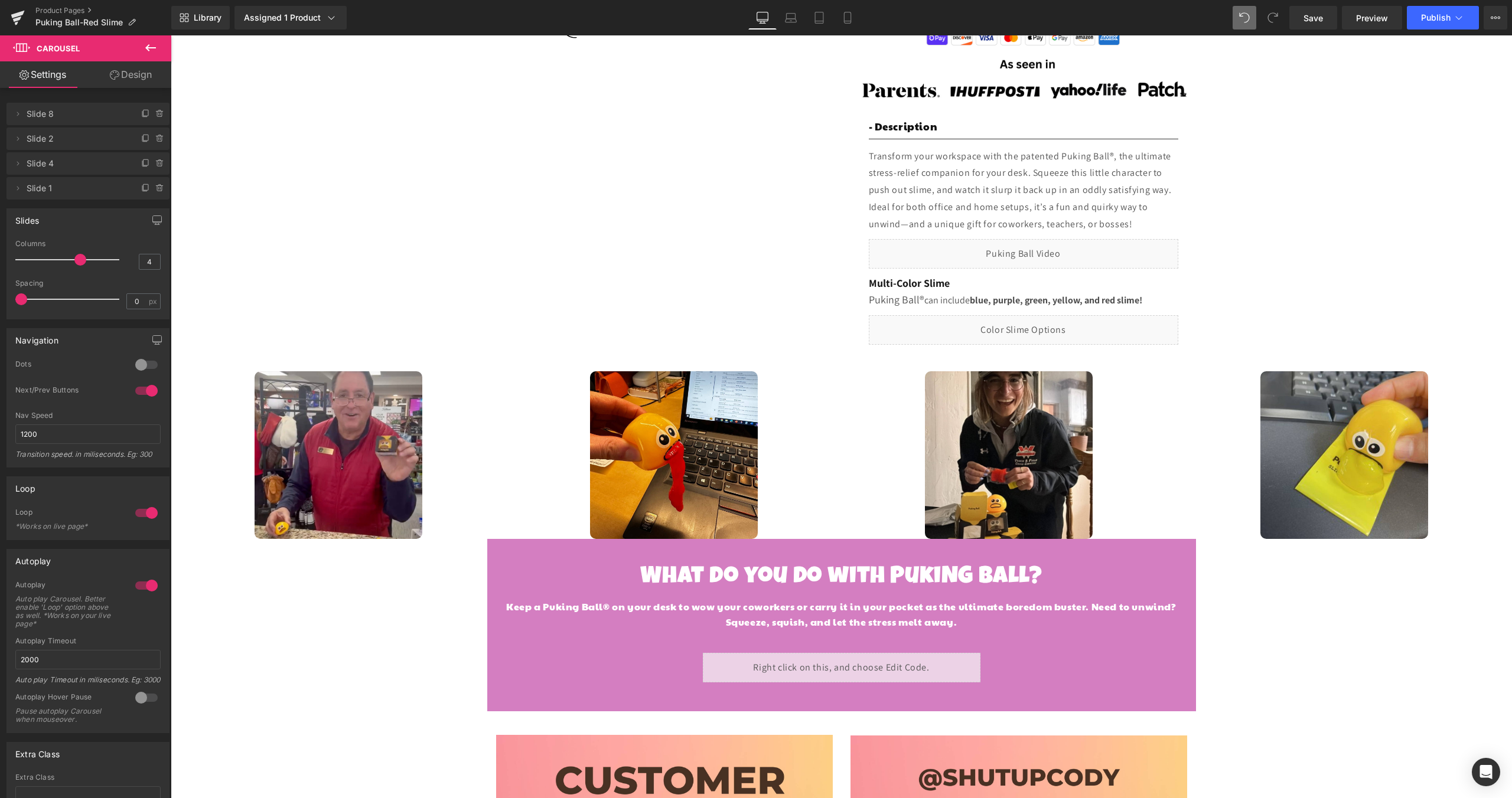
drag, startPoint x: 57, startPoint y: 263, endPoint x: 81, endPoint y: 261, distance: 24.1
click at [81, 261] on span at bounding box center [80, 259] width 12 height 12
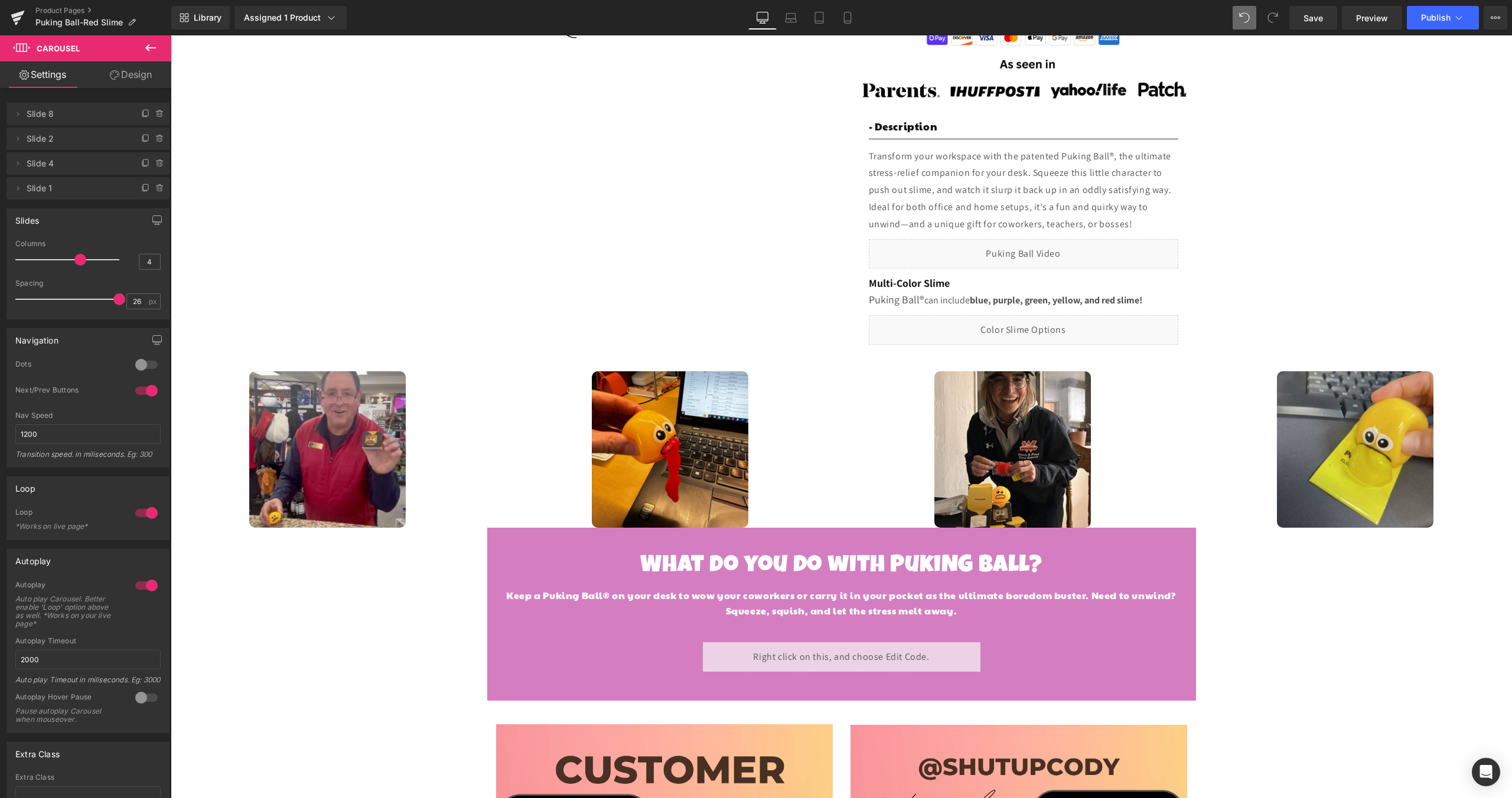
type input "0"
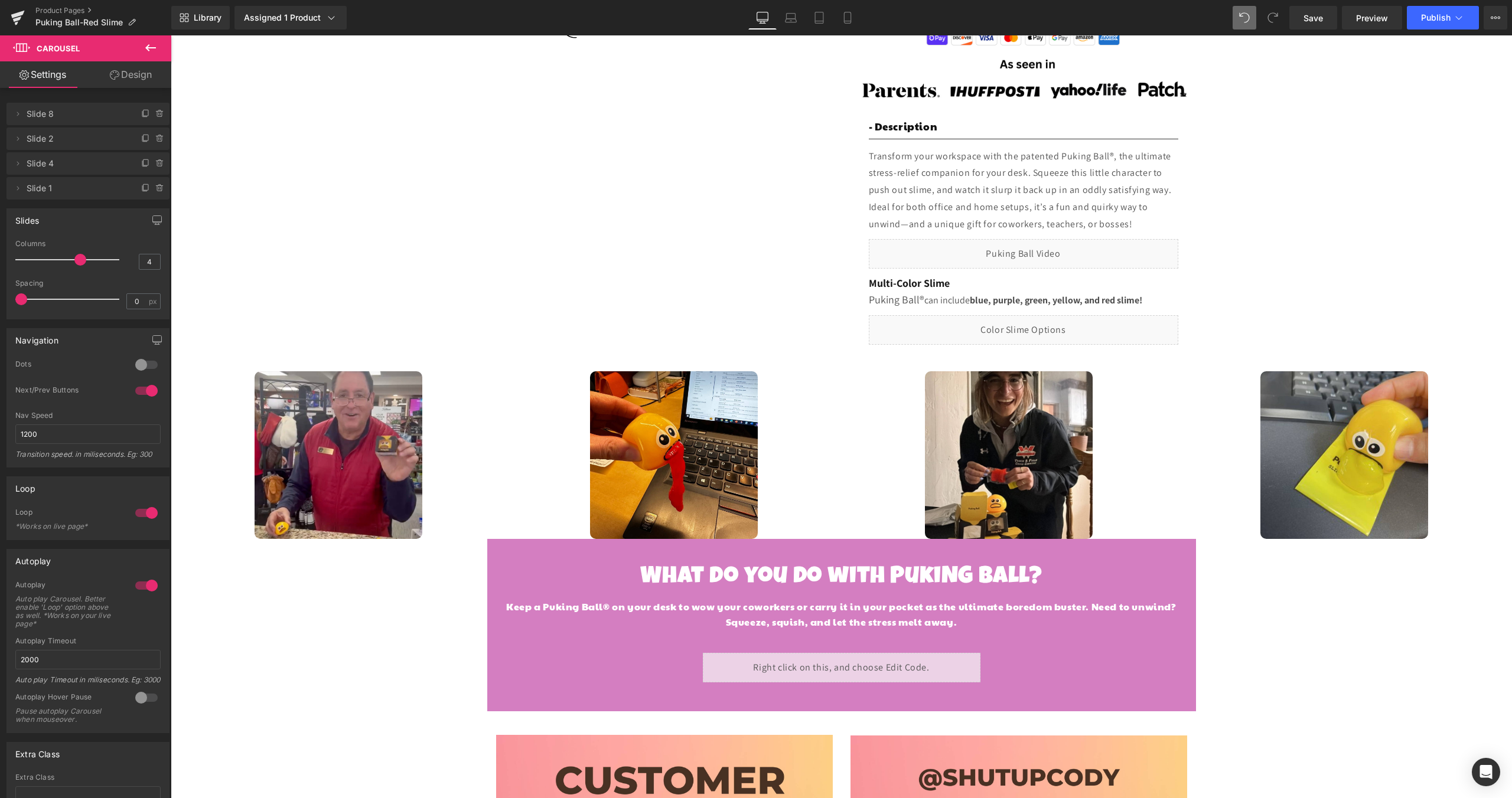
drag, startPoint x: 20, startPoint y: 300, endPoint x: 0, endPoint y: 293, distance: 21.2
click at [0, 293] on div "Slides 4 Columns 4 3 Columns 3 4 Columns 4 3 Columns 3 0px Spacing 0 px 12px Sp…" at bounding box center [88, 259] width 177 height 119
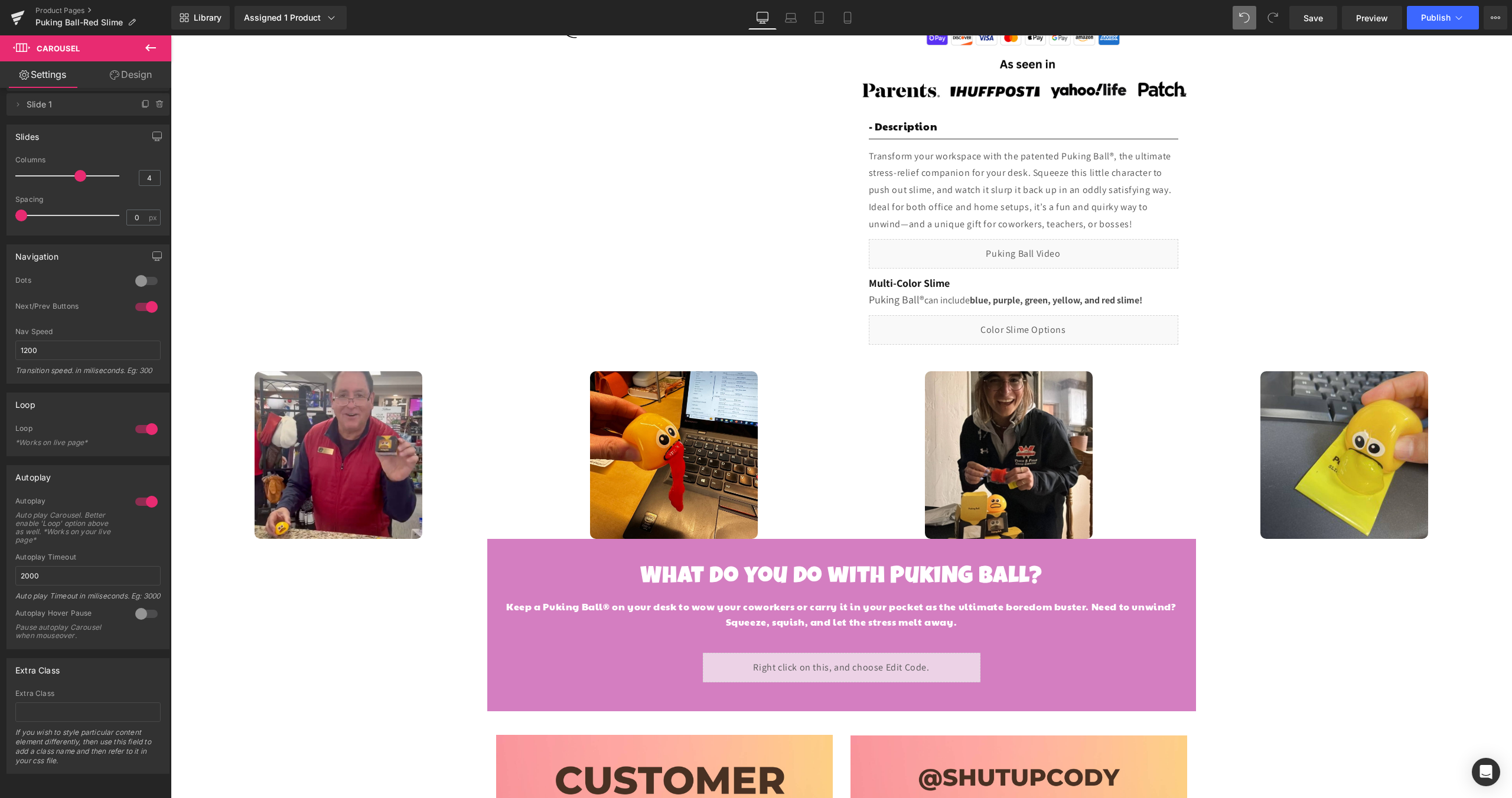
scroll to position [0, 0]
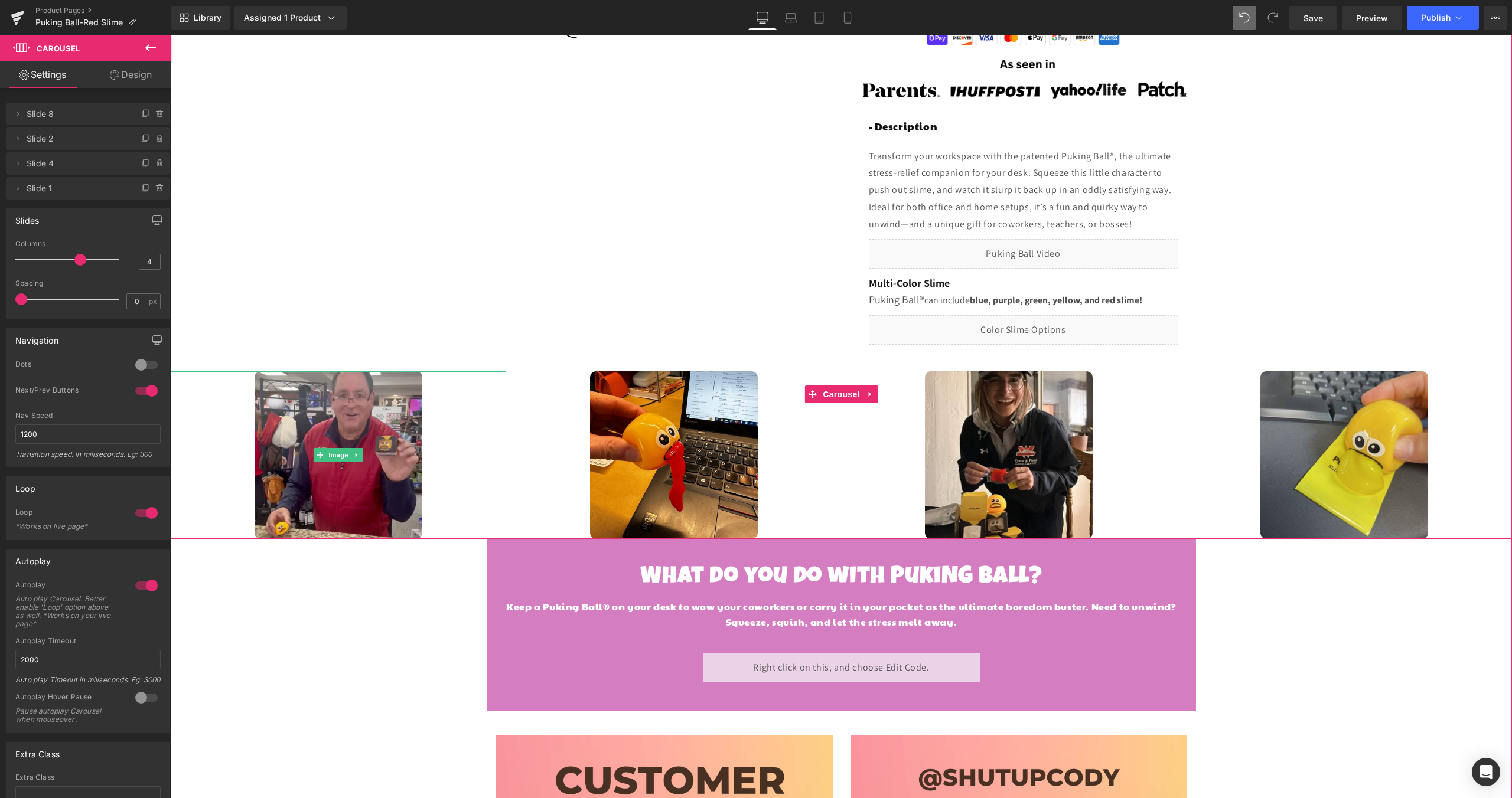
click at [488, 460] on div at bounding box center [338, 455] width 335 height 168
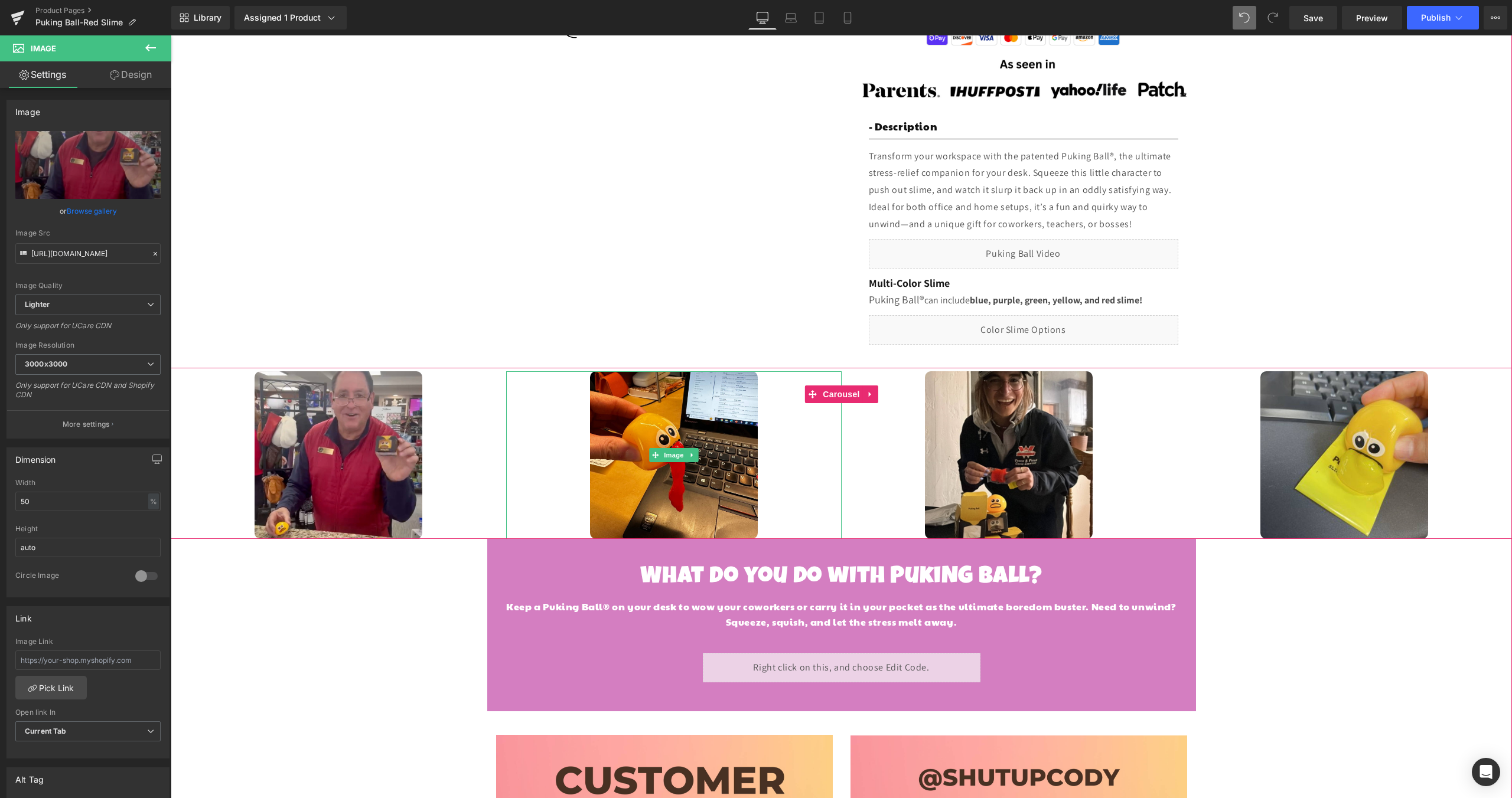
click at [786, 440] on div at bounding box center [673, 455] width 335 height 168
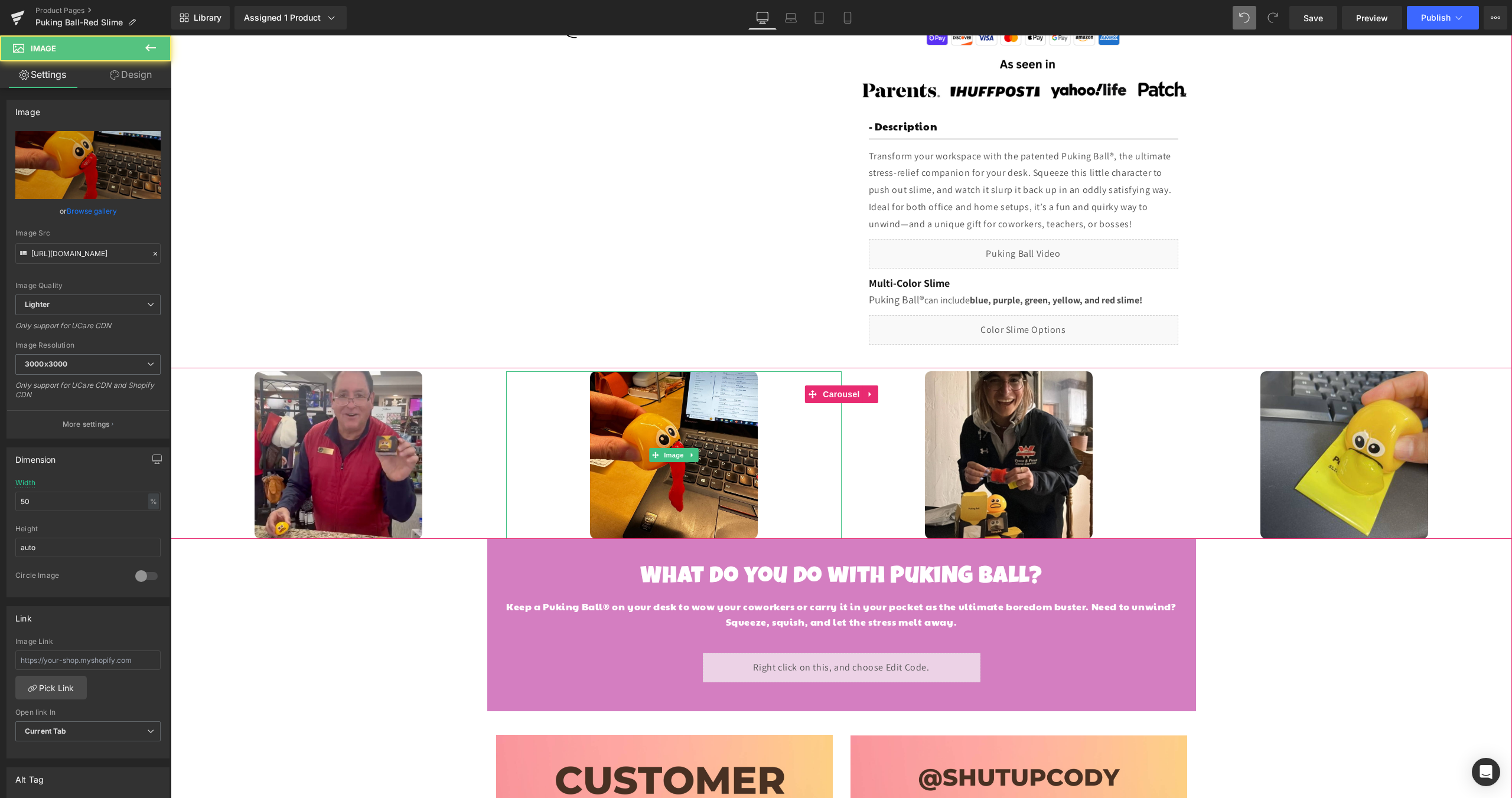
click at [786, 440] on div at bounding box center [673, 455] width 335 height 168
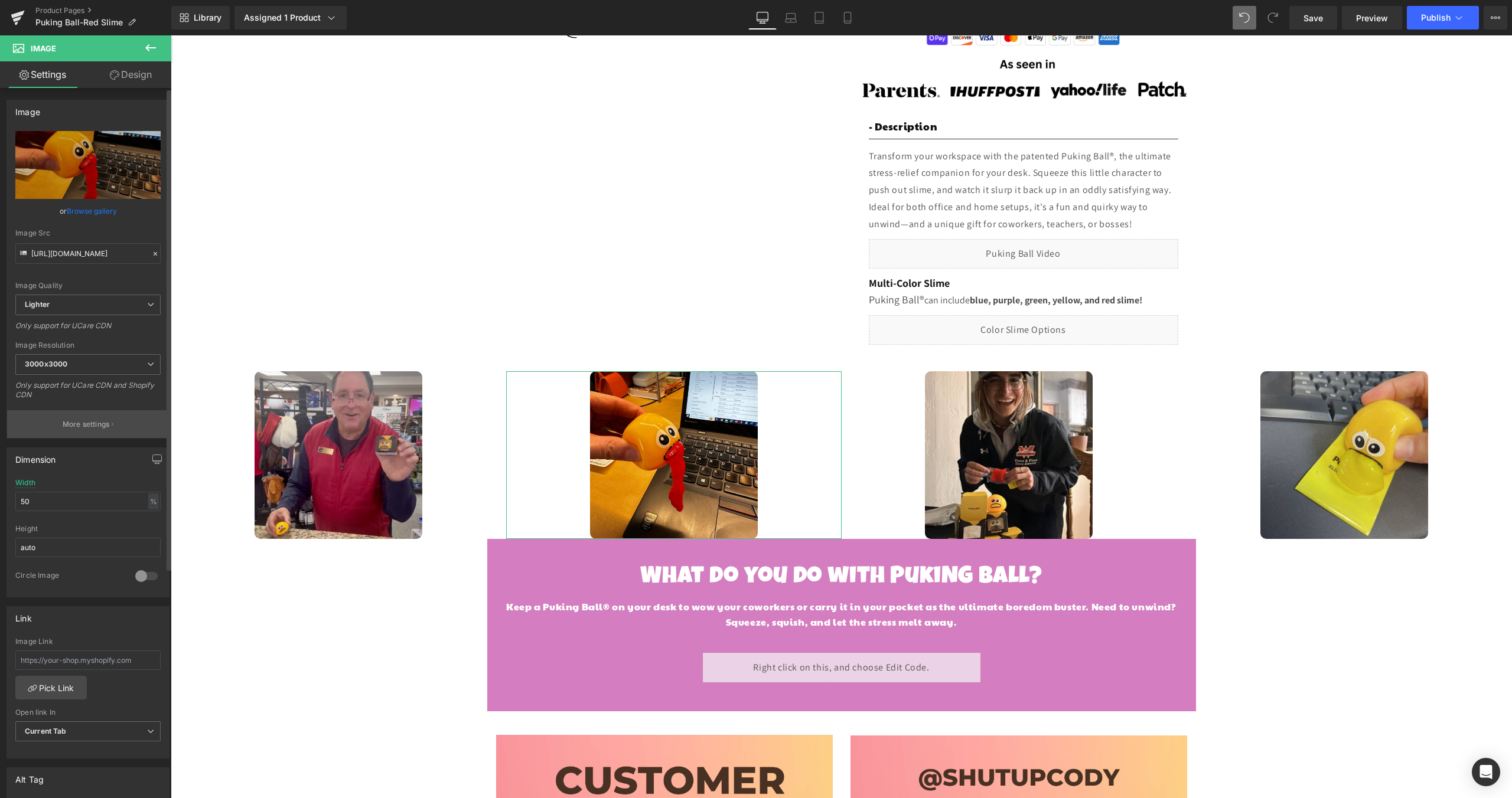
click at [78, 434] on button "More settings" at bounding box center [88, 424] width 162 height 28
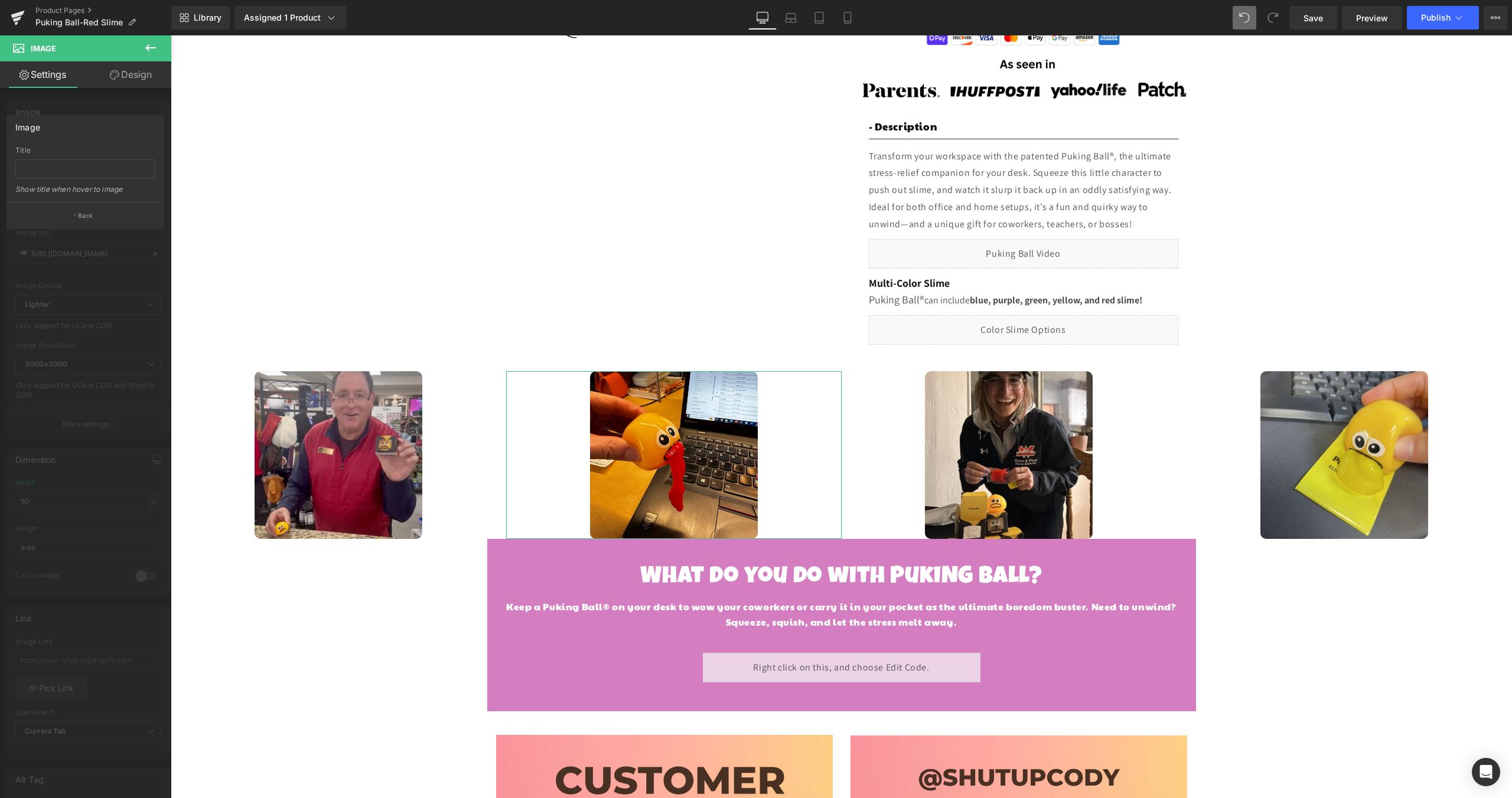
click at [83, 411] on div at bounding box center [85, 419] width 171 height 768
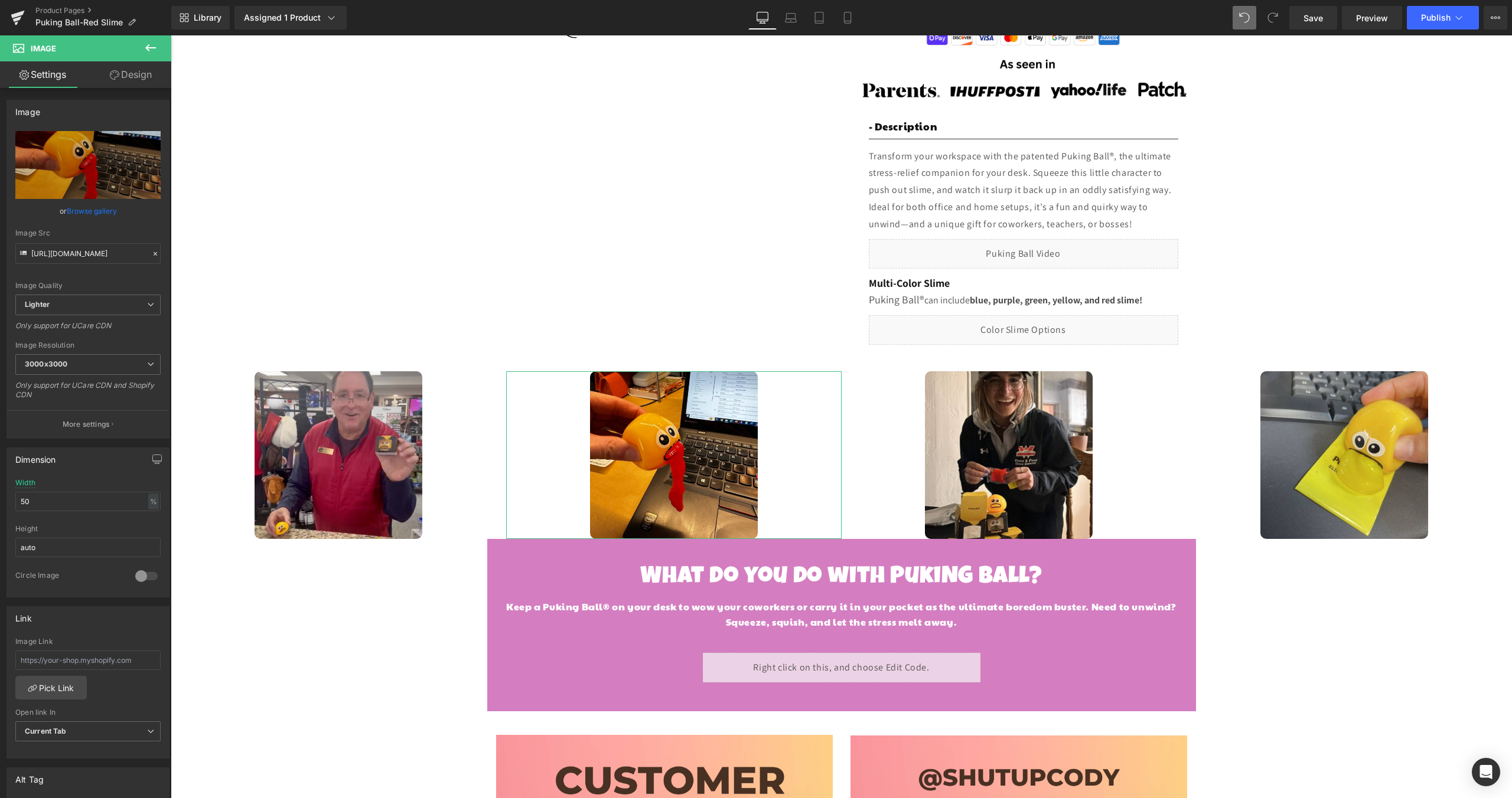
click at [136, 77] on link "Design" at bounding box center [131, 75] width 86 height 26
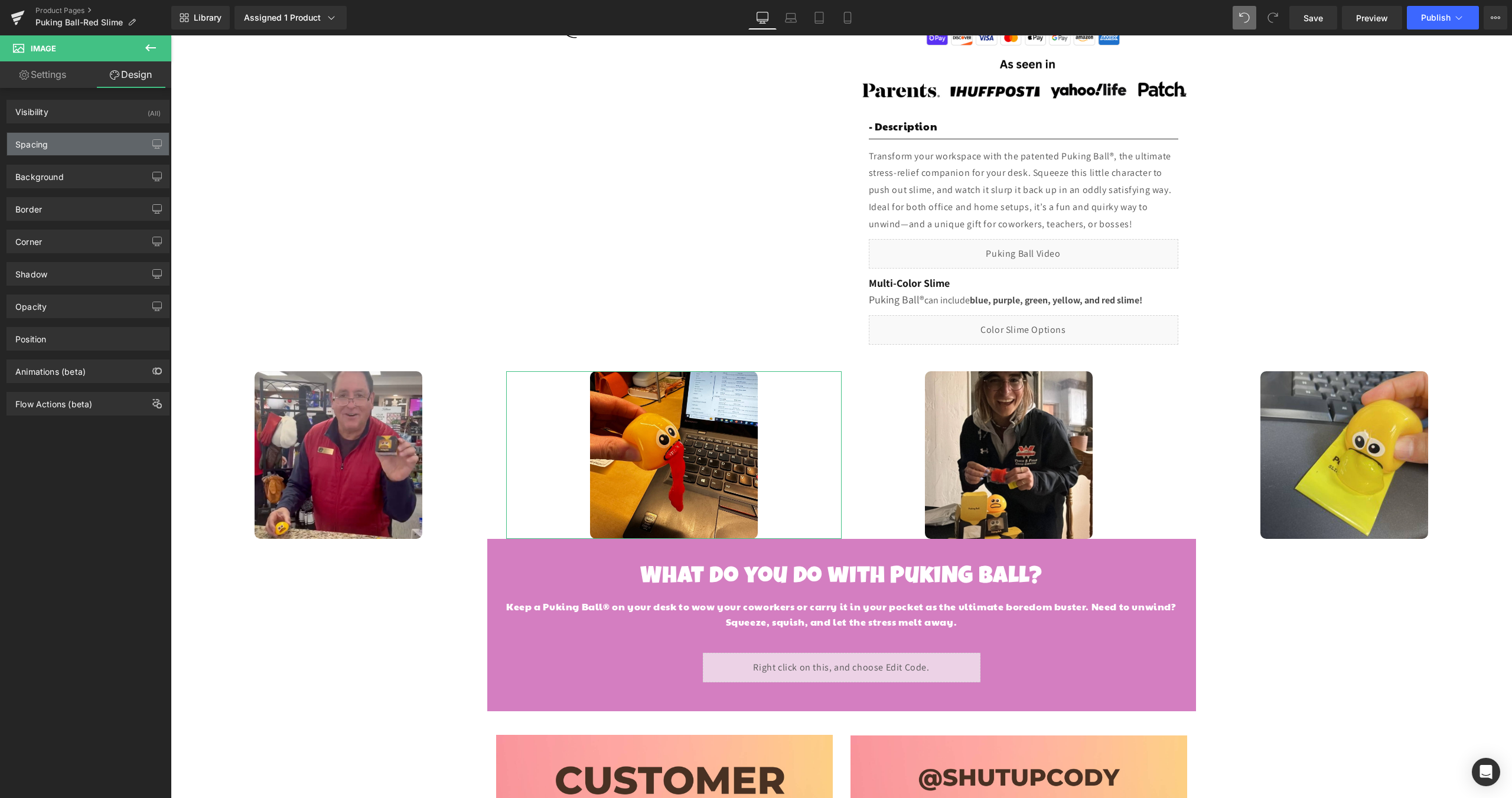
click at [78, 148] on div "Spacing" at bounding box center [88, 144] width 162 height 22
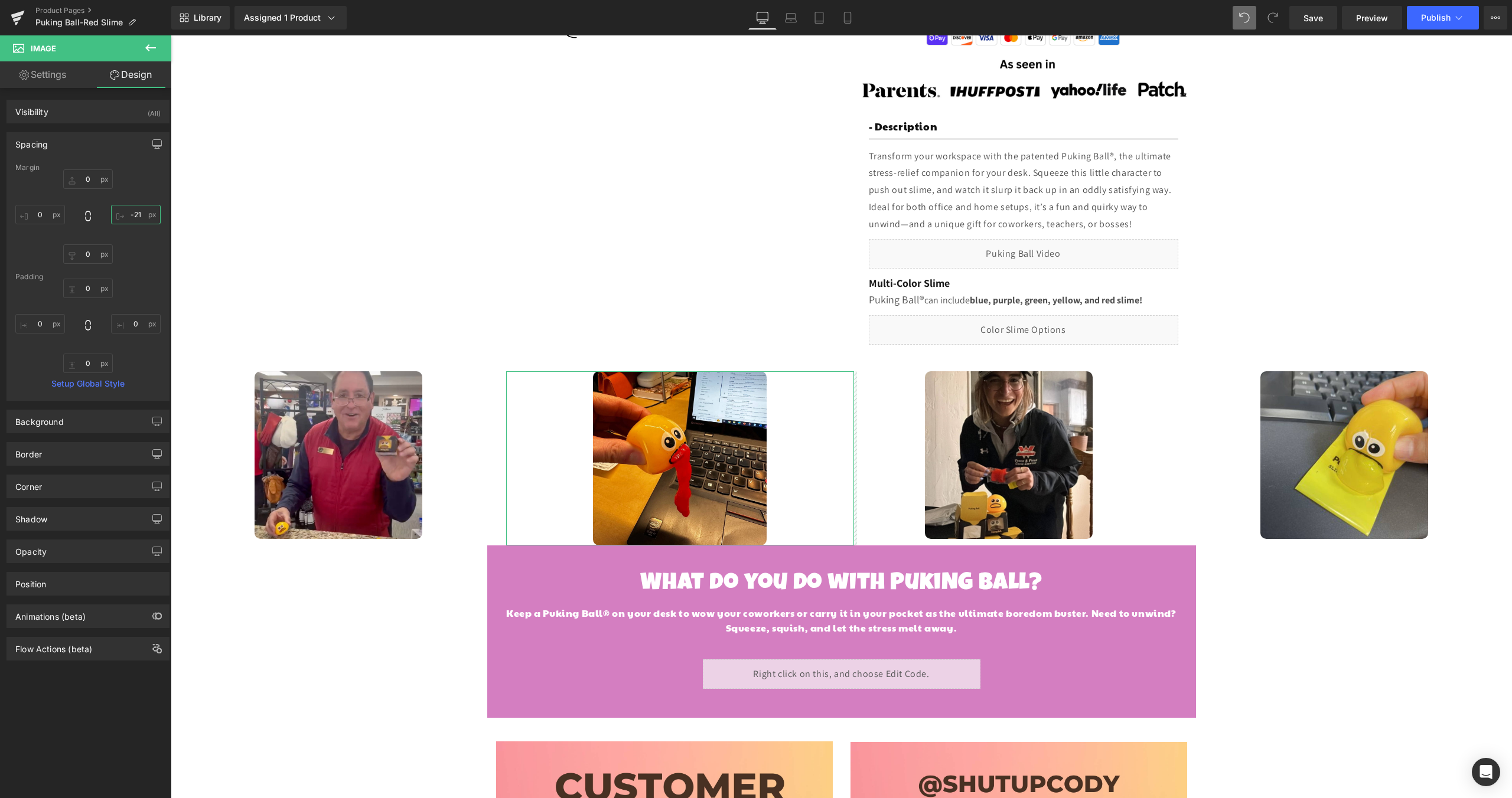
click at [132, 220] on input "-21" at bounding box center [135, 214] width 49 height 20
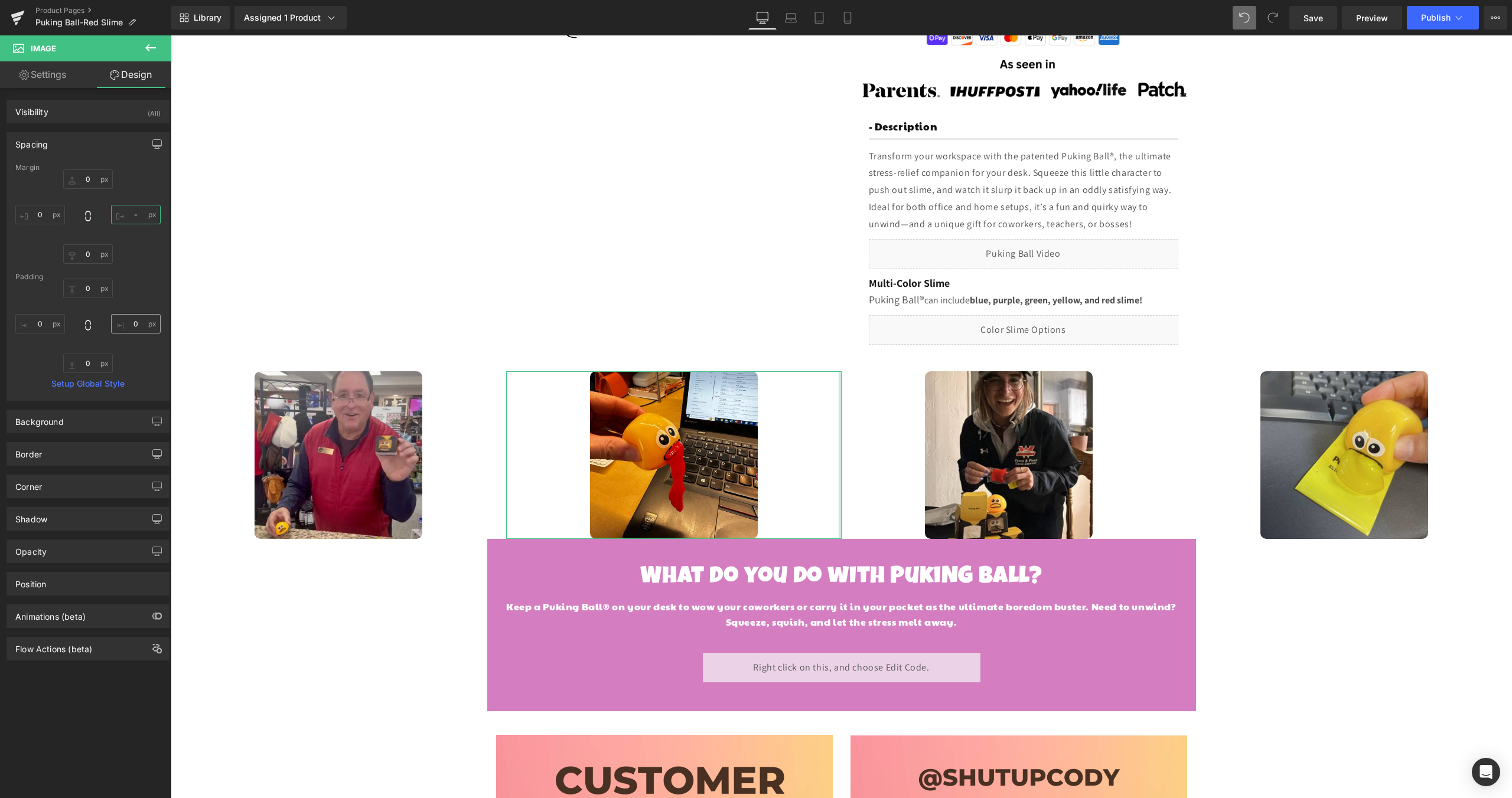
type input "-"
click at [124, 324] on input "0" at bounding box center [135, 323] width 49 height 20
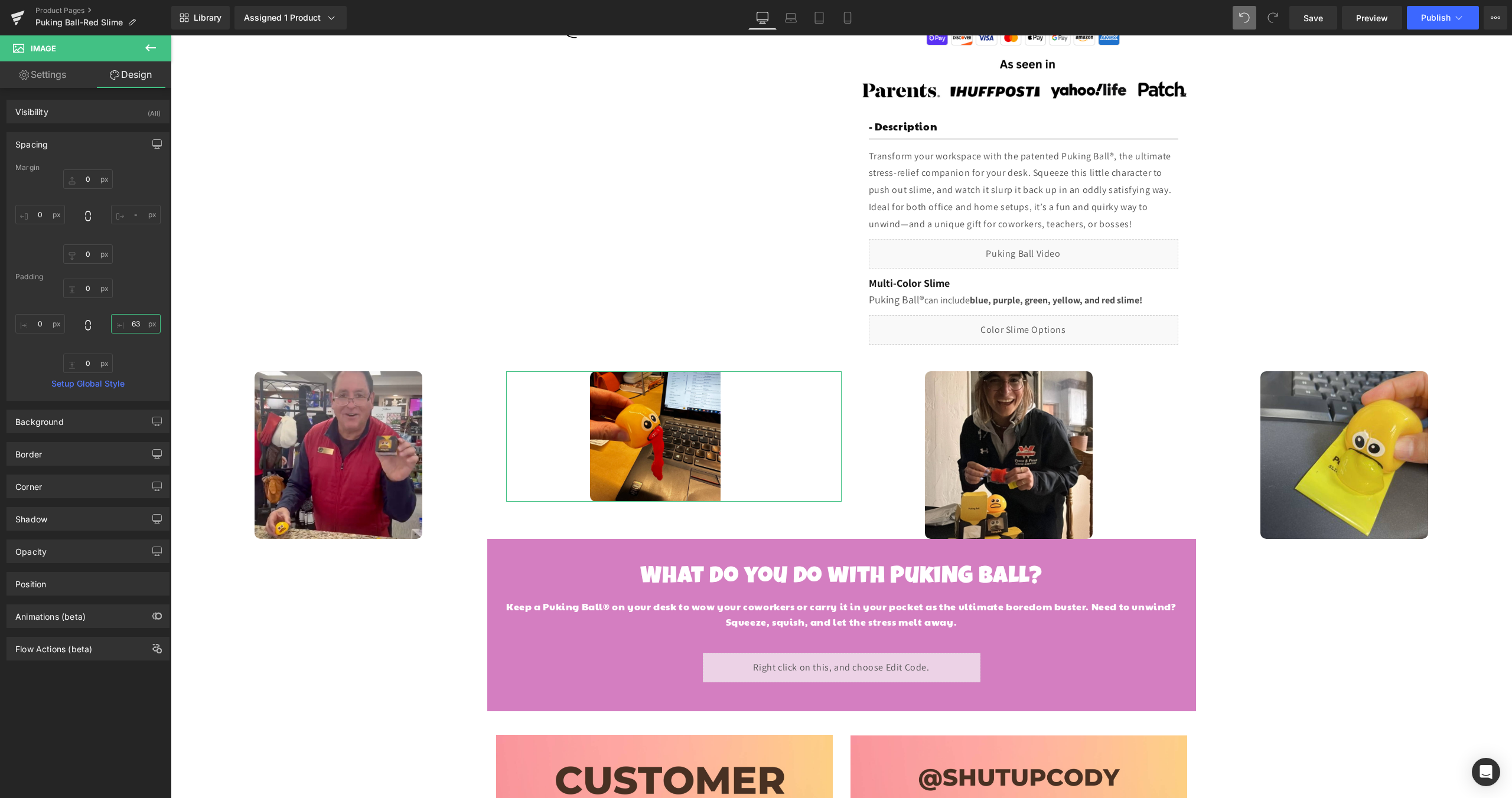
type input "64"
drag, startPoint x: 129, startPoint y: 322, endPoint x: 134, endPoint y: 285, distance: 37.3
click at [134, 285] on div "0px 0 64px 64 0px 0 0px 0" at bounding box center [88, 325] width 146 height 94
click at [137, 325] on input "64" at bounding box center [135, 323] width 49 height 20
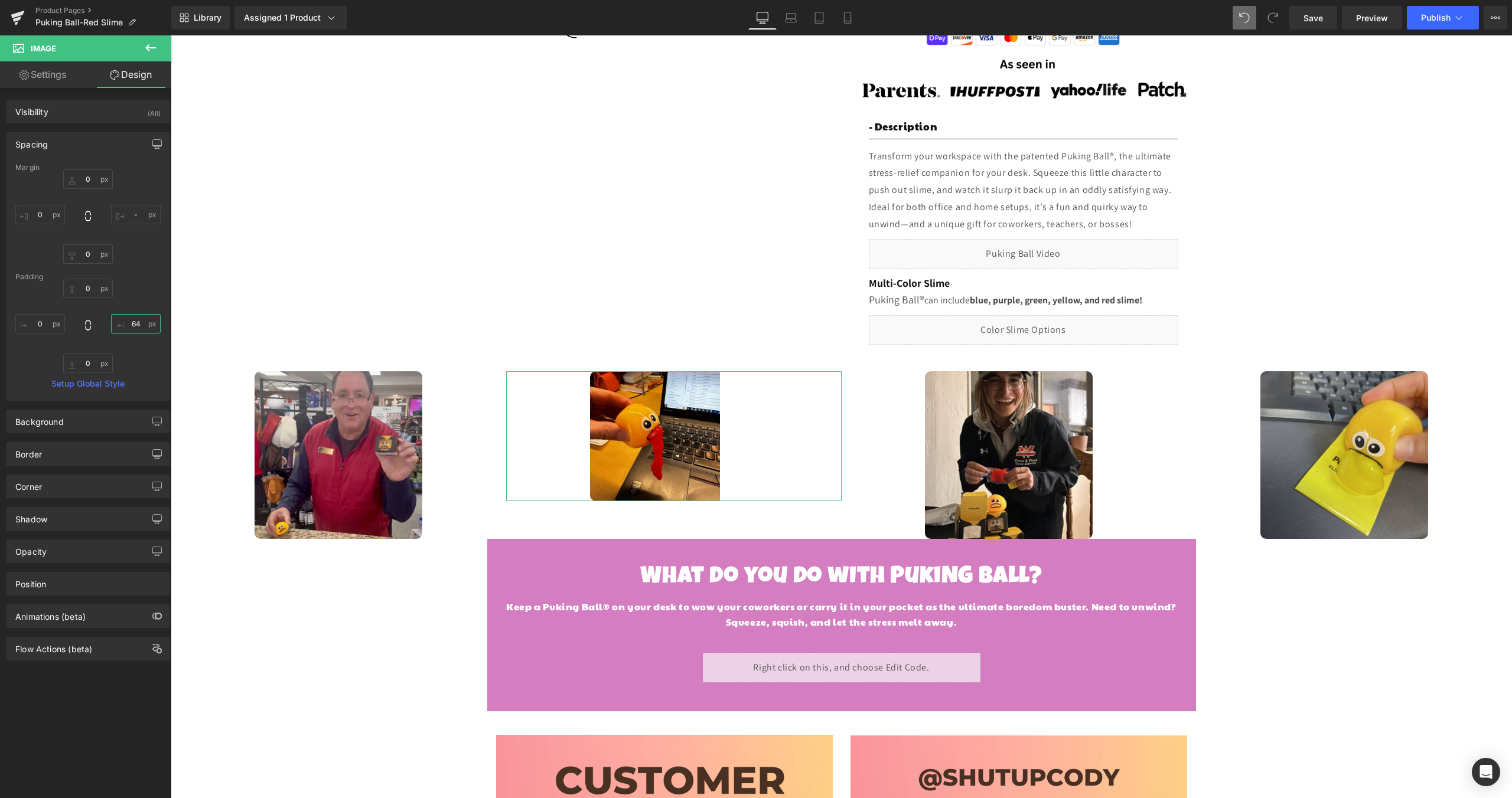
click at [137, 325] on input "64" at bounding box center [135, 323] width 49 height 20
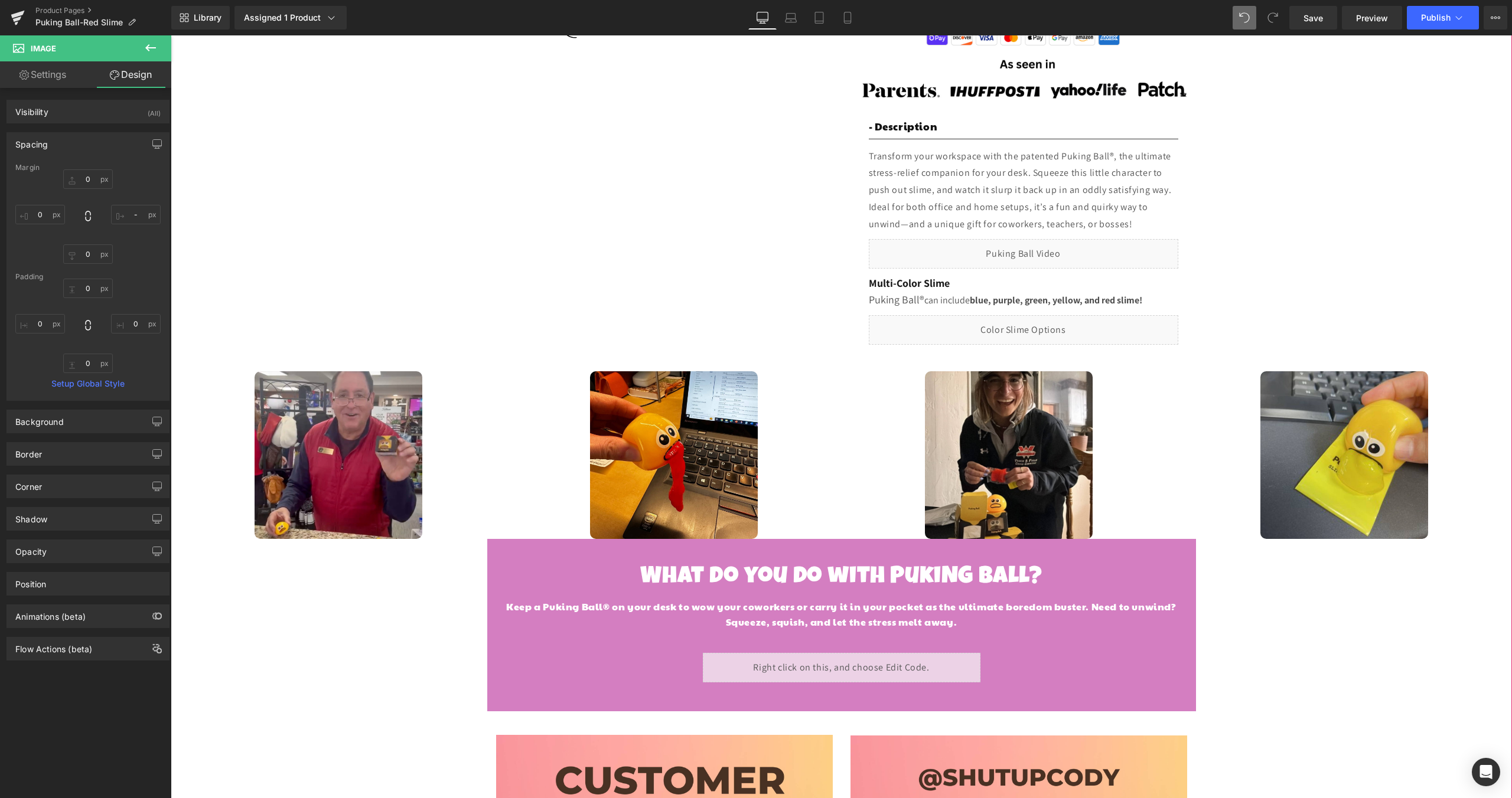
click at [304, 657] on div "Sale Off (P) Image Puking Ball® (P) Title $14.99 $0 (P) Price Loox (Stars) - St…" at bounding box center [841, 461] width 1341 height 1455
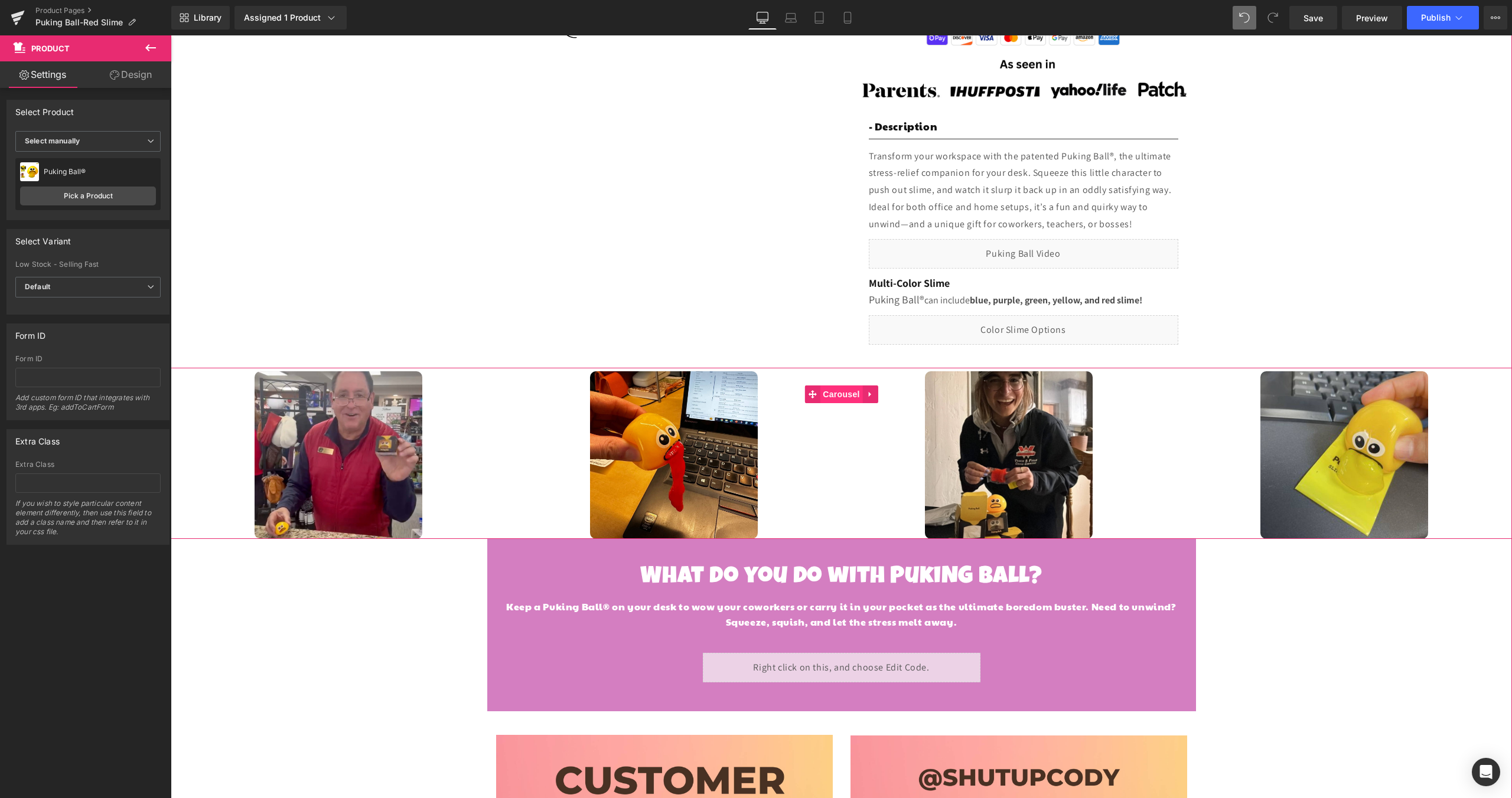
click at [842, 392] on span "Carousel" at bounding box center [841, 394] width 43 height 18
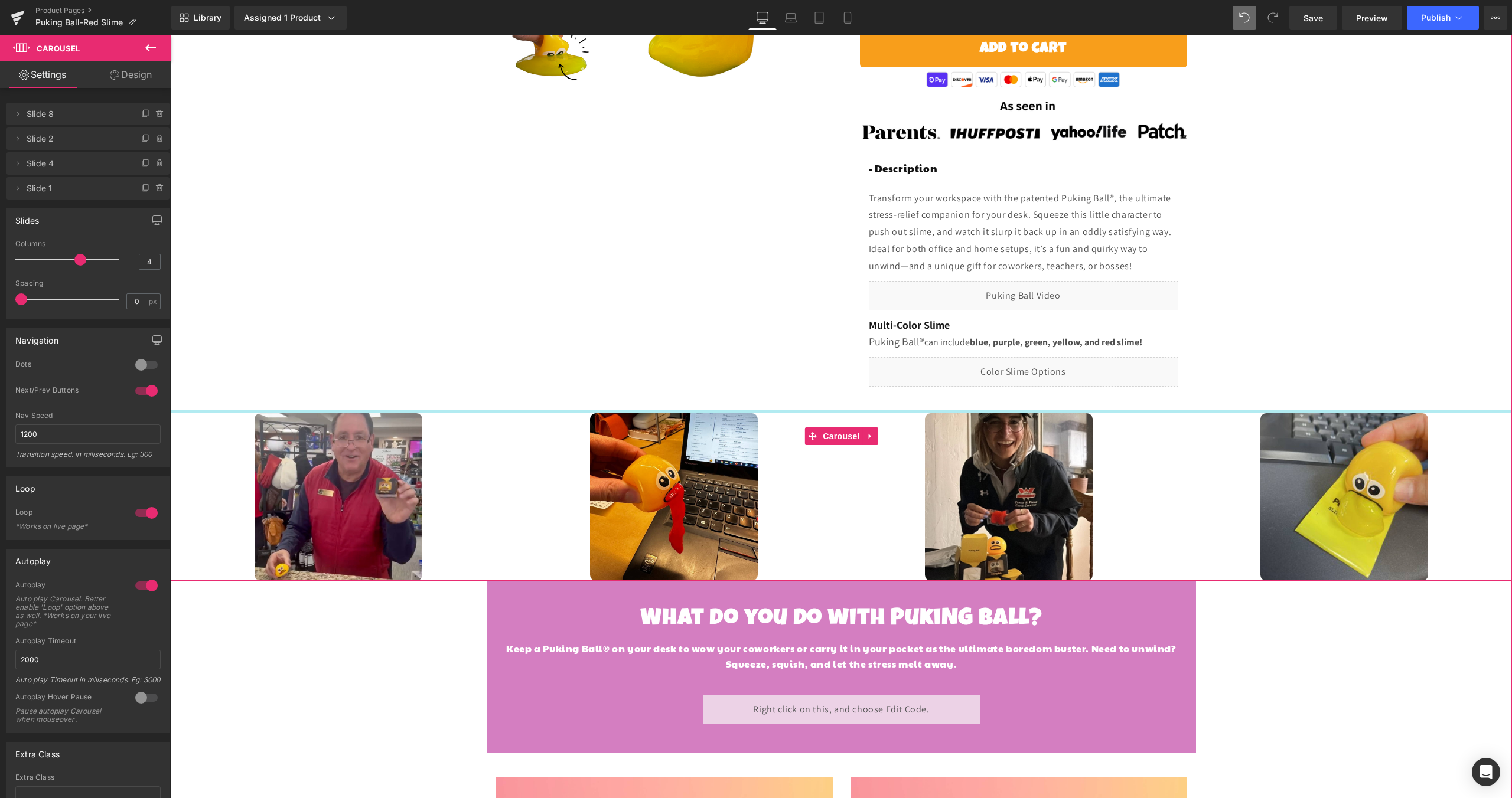
scroll to position [325, 0]
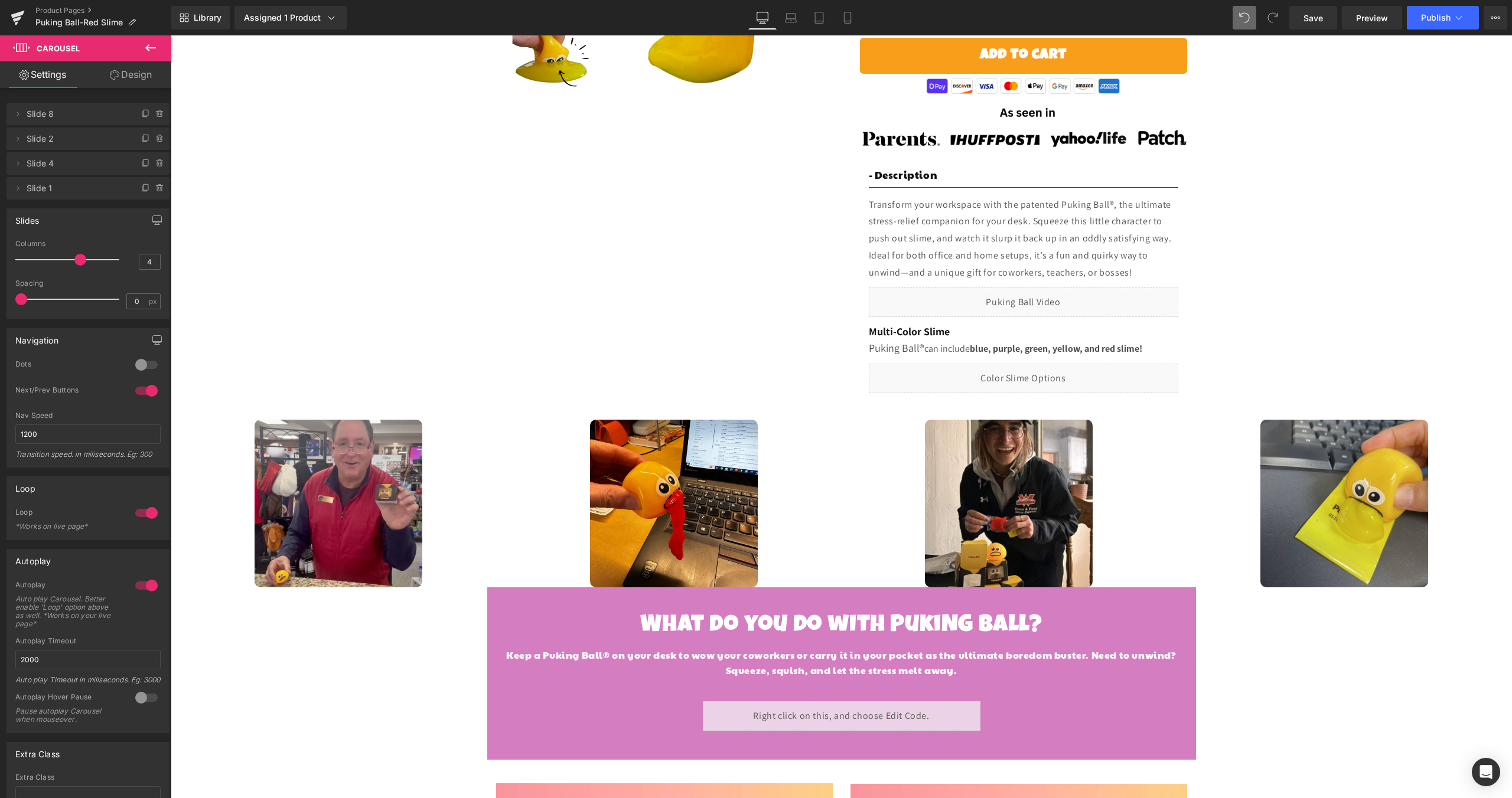
click at [146, 46] on icon at bounding box center [150, 48] width 14 height 14
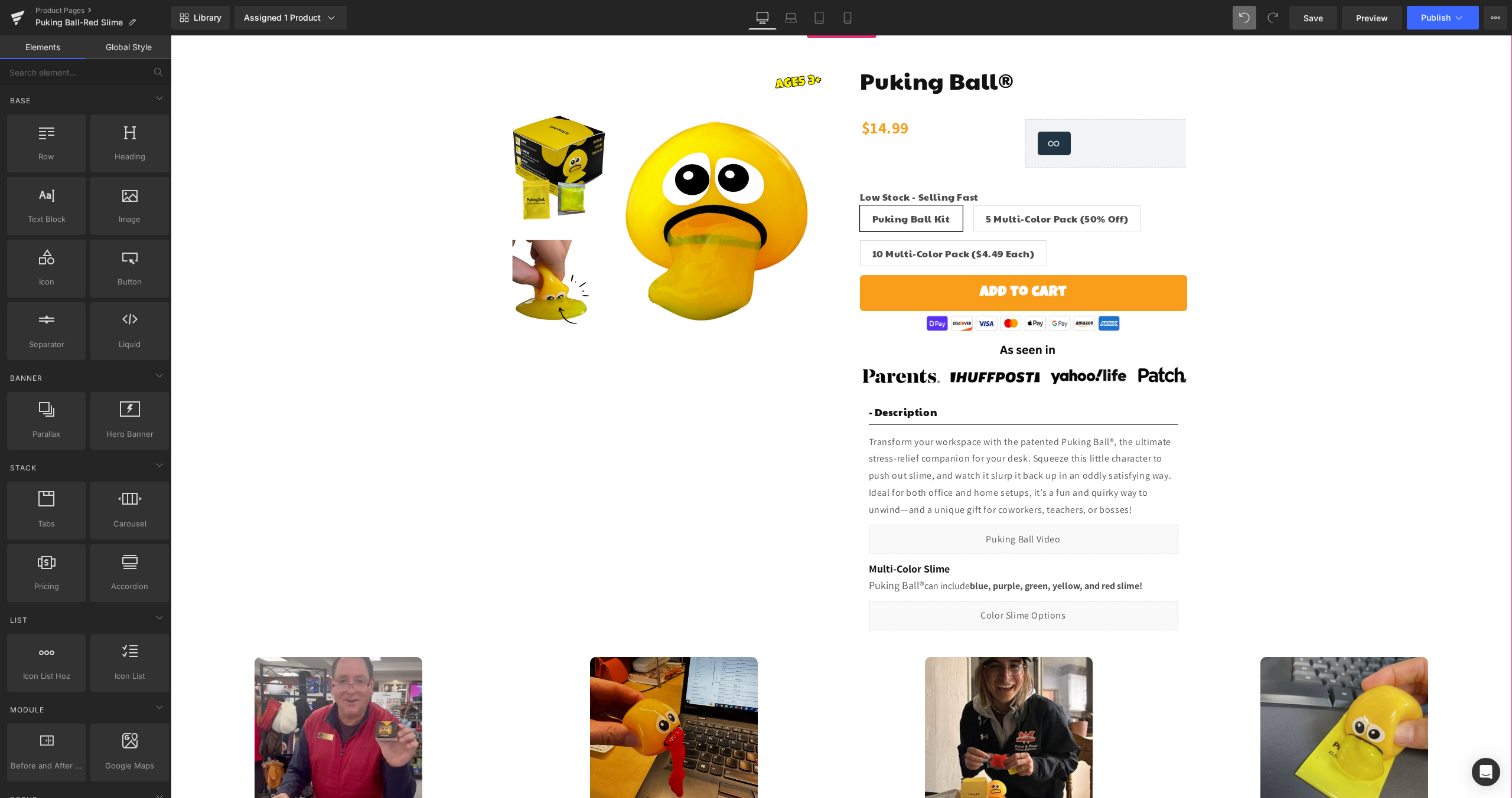
scroll to position [0, 0]
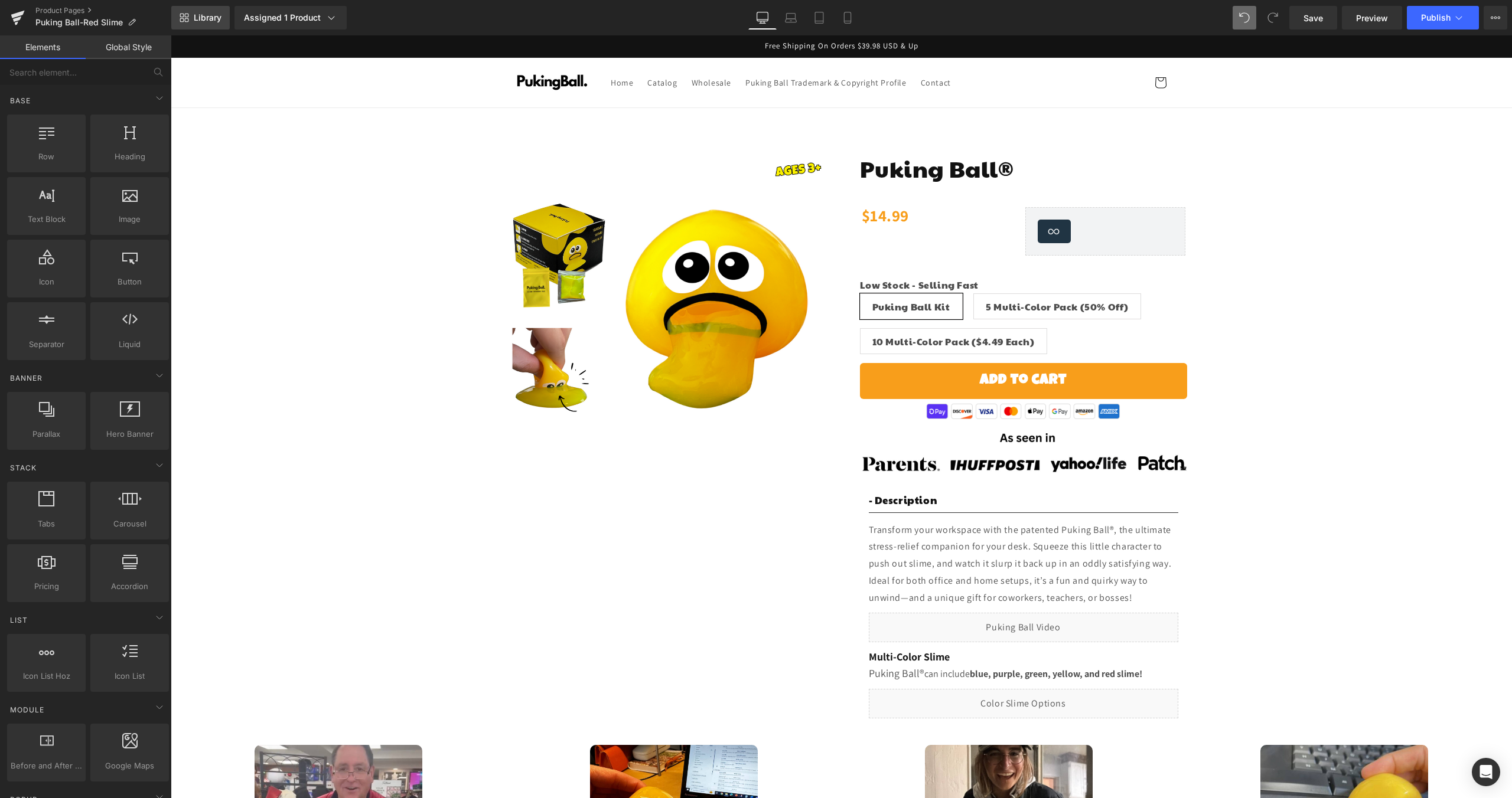
click at [203, 16] on span "Library" at bounding box center [207, 17] width 28 height 10
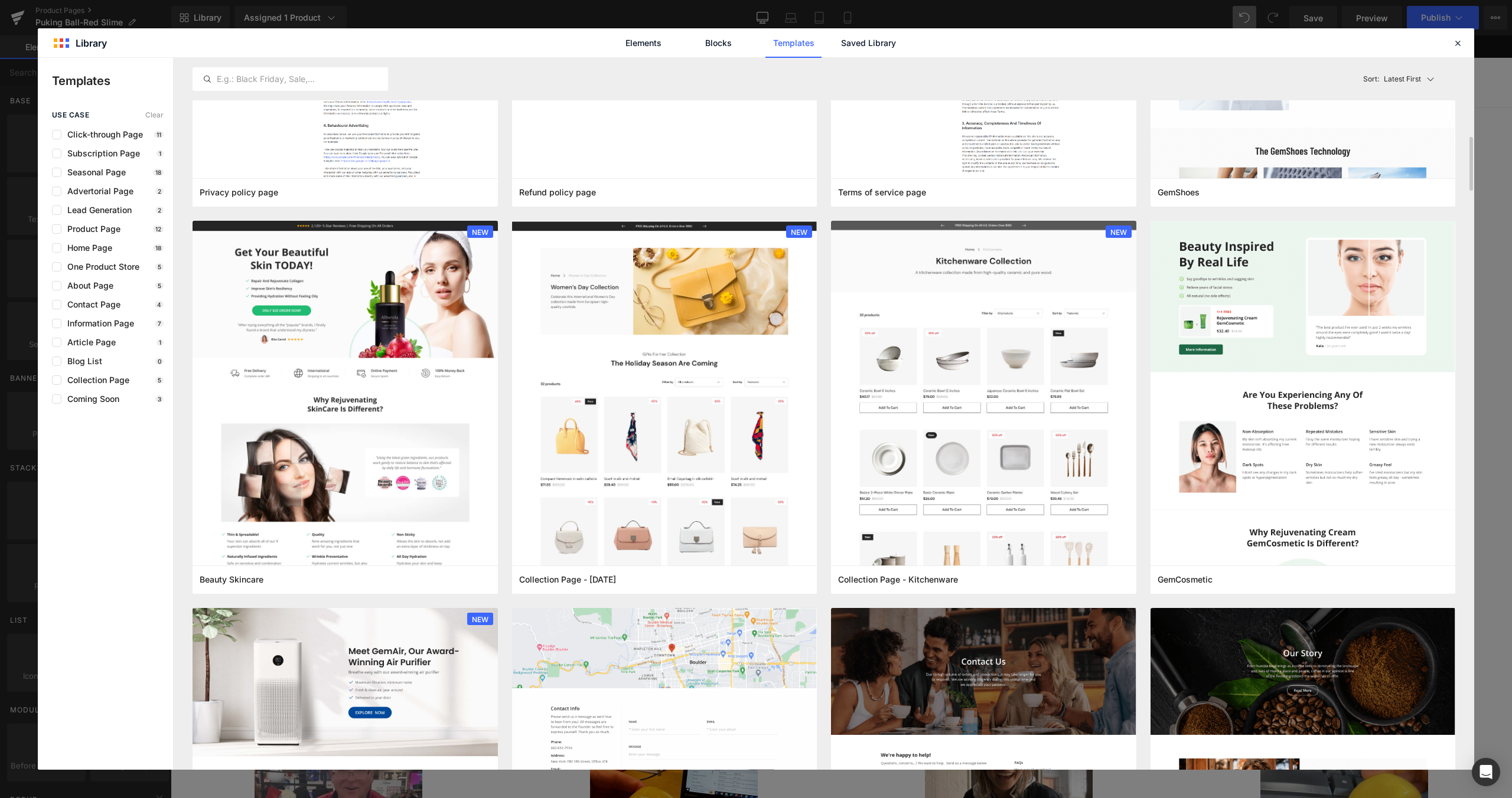
scroll to position [1183, 0]
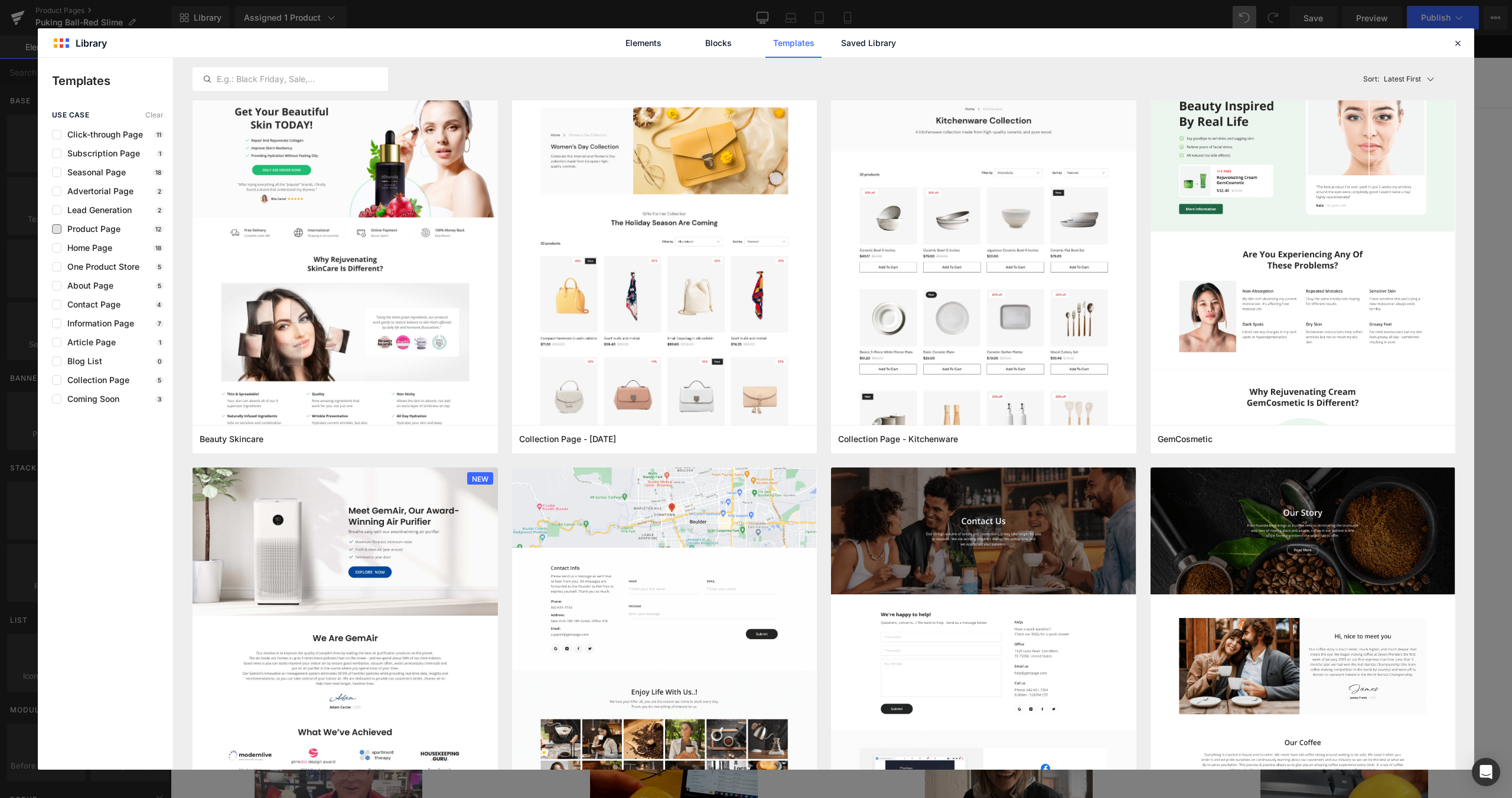
click at [89, 226] on span "Product Page" at bounding box center [91, 229] width 59 height 9
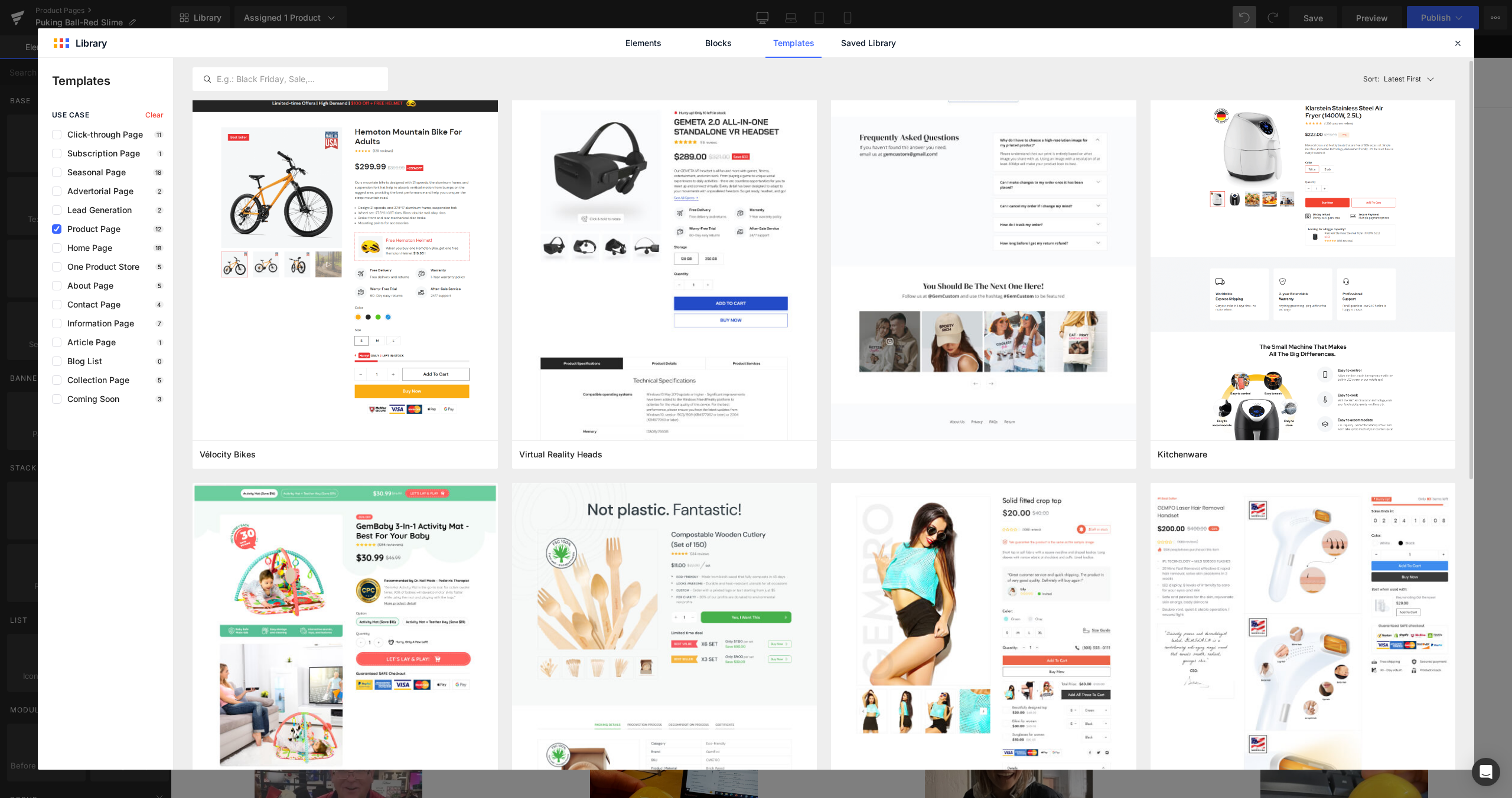
scroll to position [0, 0]
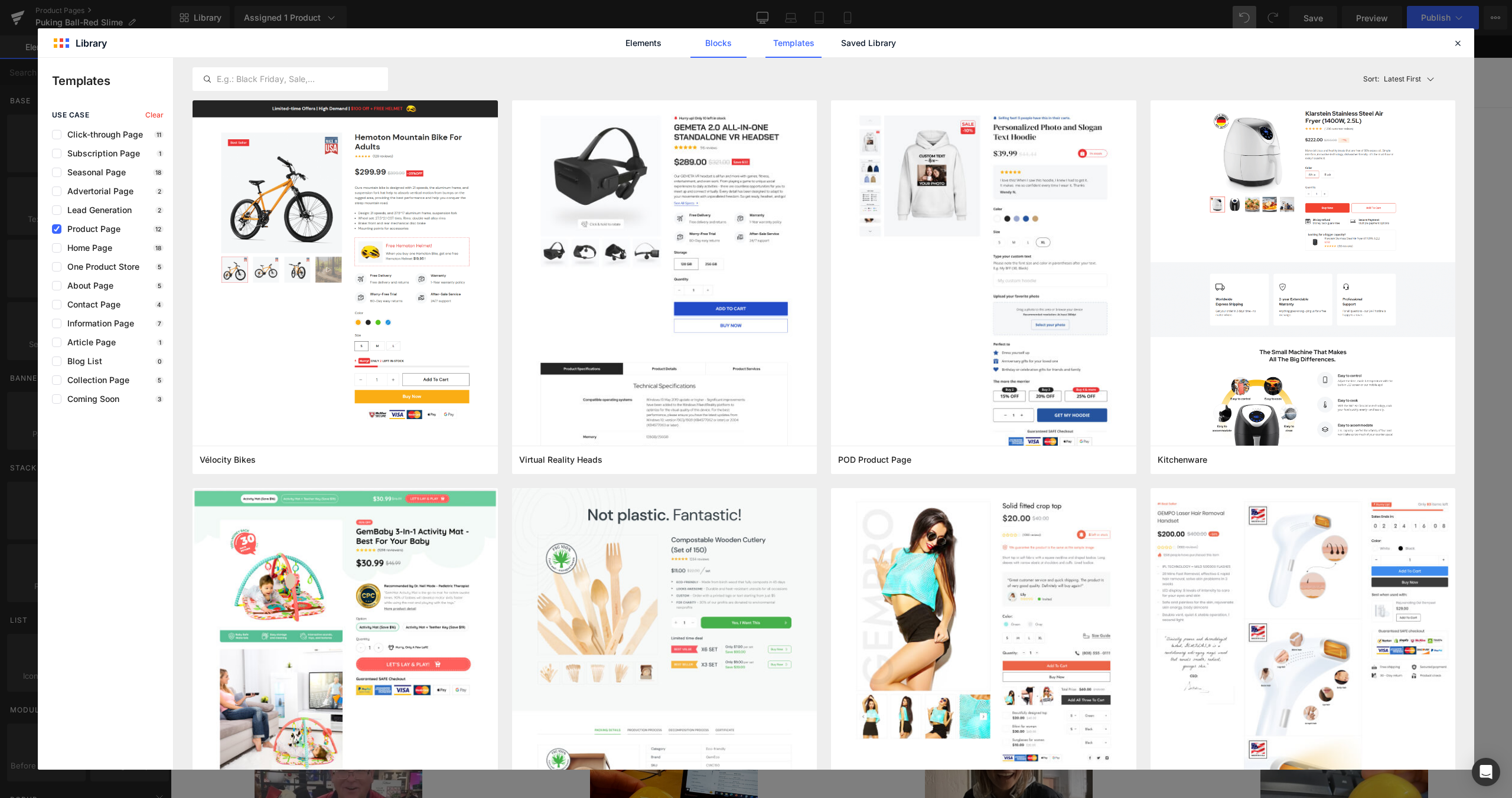
click at [841, 39] on link "Blocks" at bounding box center [869, 43] width 56 height 30
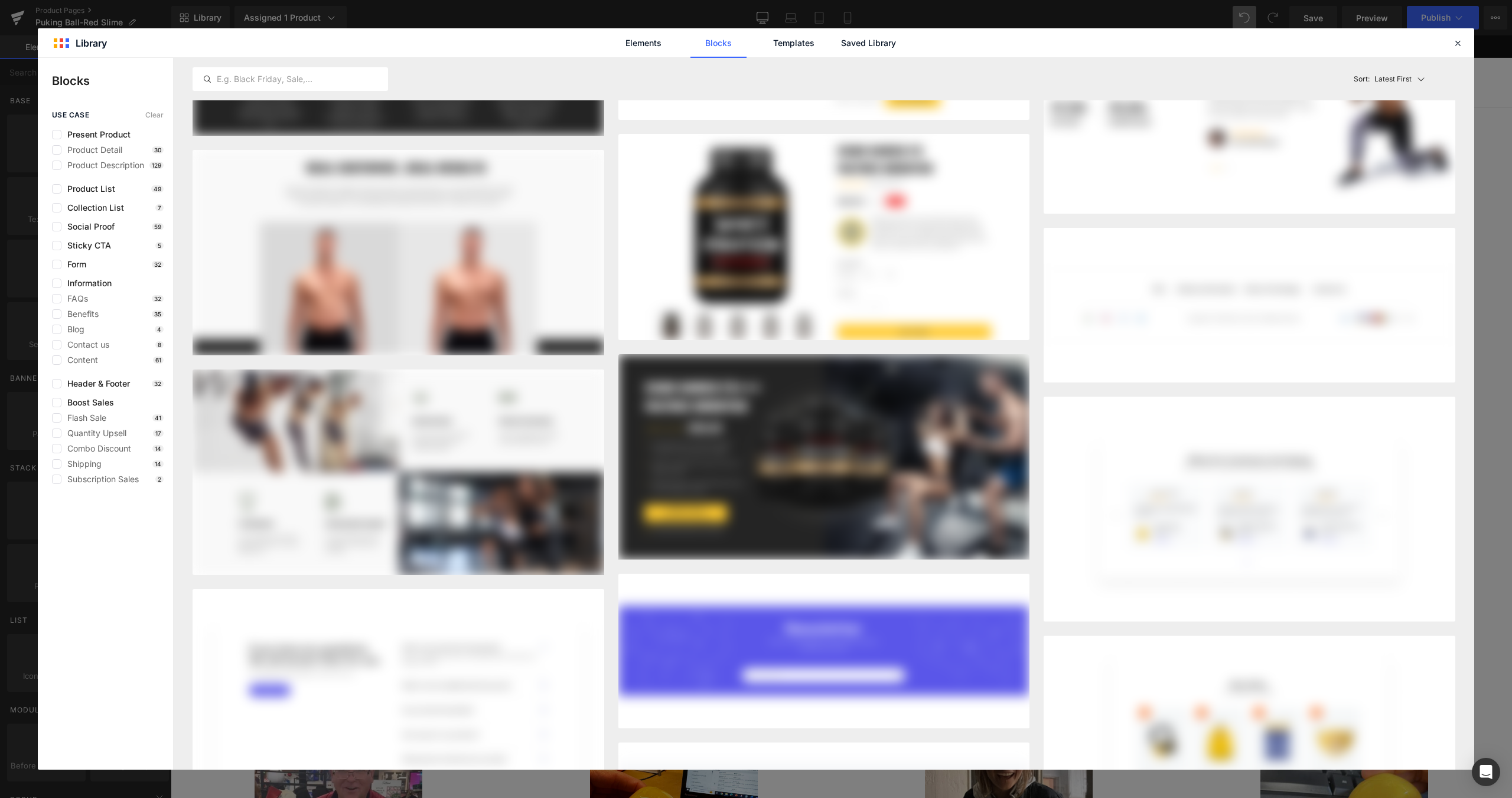
scroll to position [10782, 0]
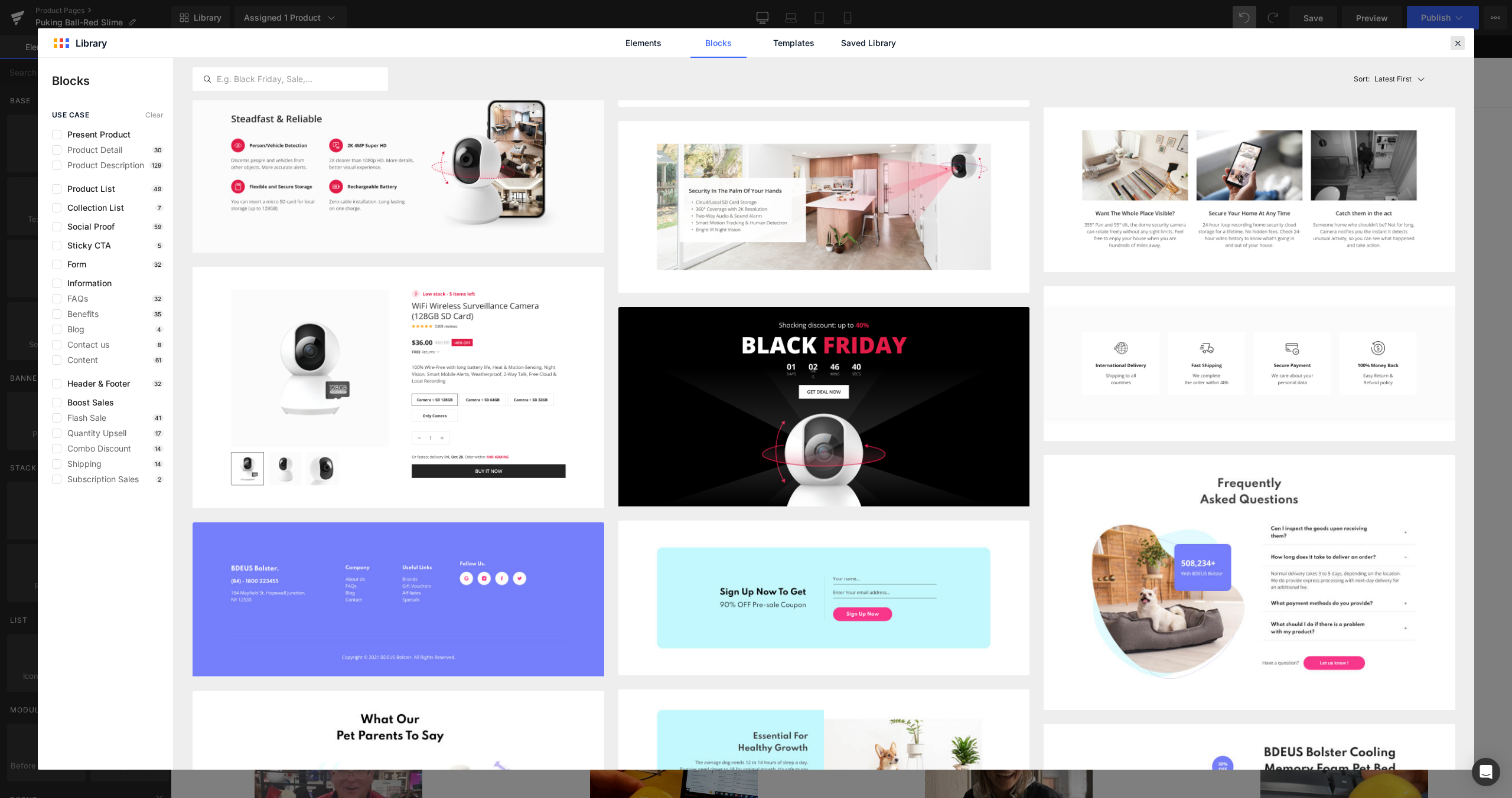
click at [1460, 43] on icon at bounding box center [1457, 42] width 10 height 10
